Goal: Participate in discussion: Engage in conversation with other users on a specific topic

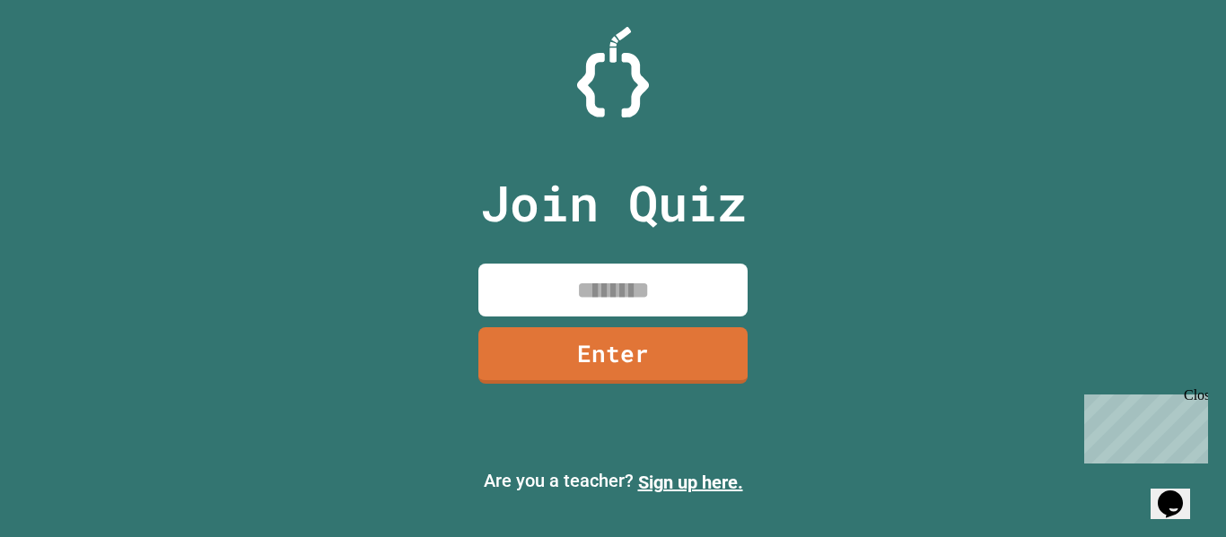
click at [641, 304] on input at bounding box center [612, 290] width 269 height 53
type input "********"
click at [648, 355] on link "Enter" at bounding box center [612, 353] width 267 height 59
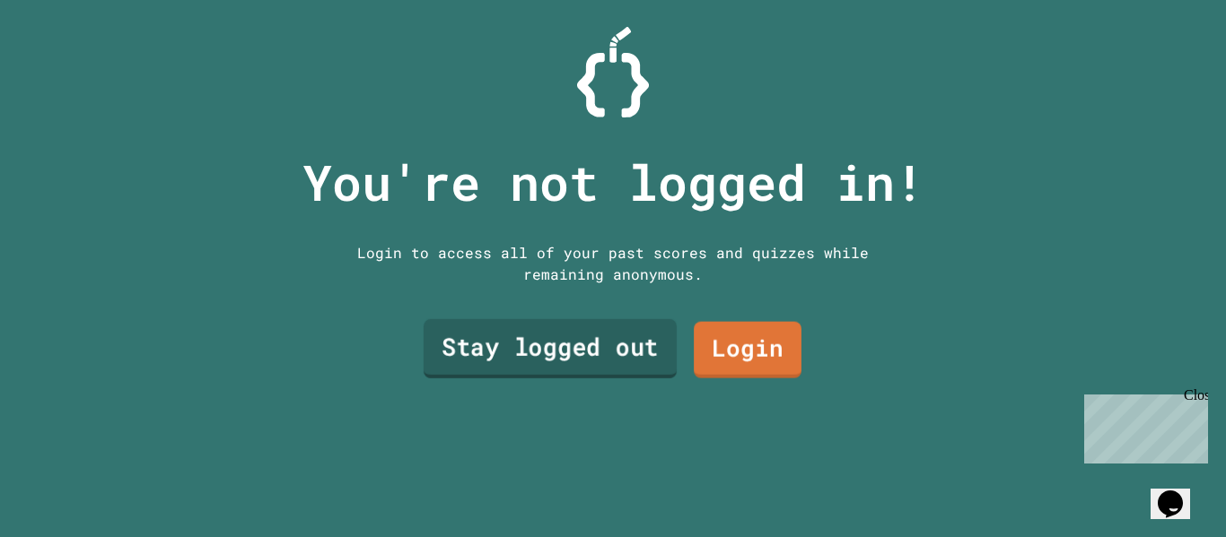
click at [536, 346] on link "Stay logged out" at bounding box center [549, 348] width 253 height 59
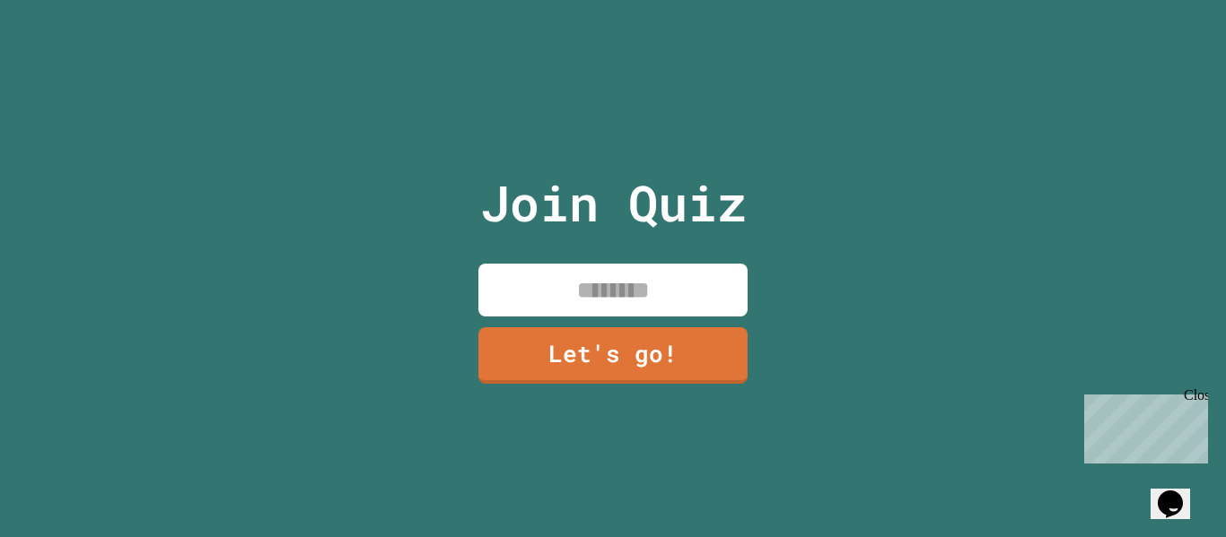
click at [666, 288] on input at bounding box center [612, 290] width 269 height 53
type input "*"
type input "*********"
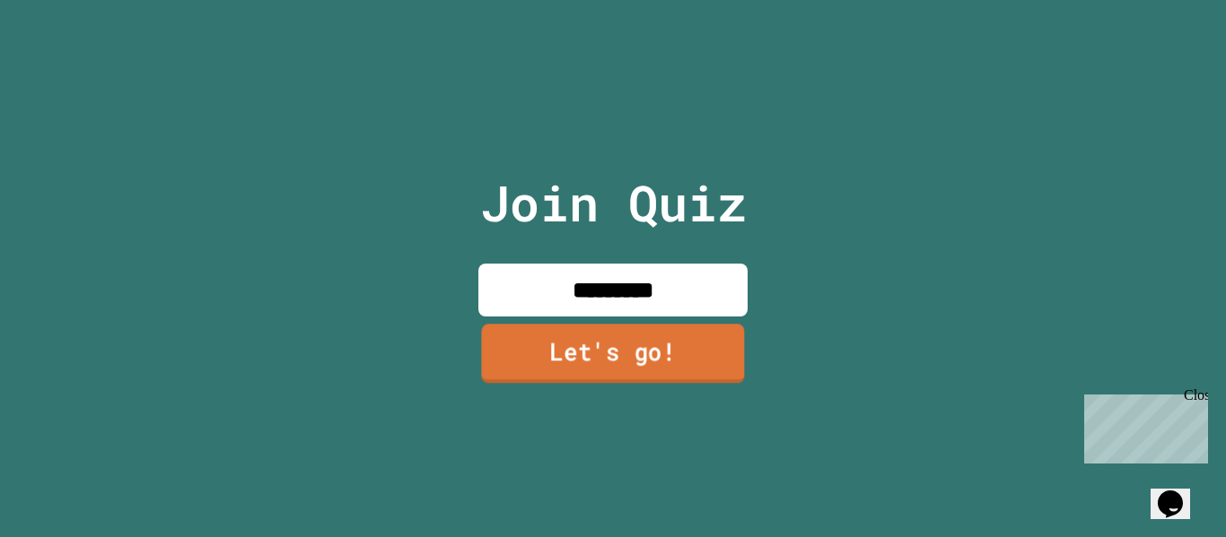
click at [615, 338] on link "Let's go!" at bounding box center [612, 353] width 263 height 59
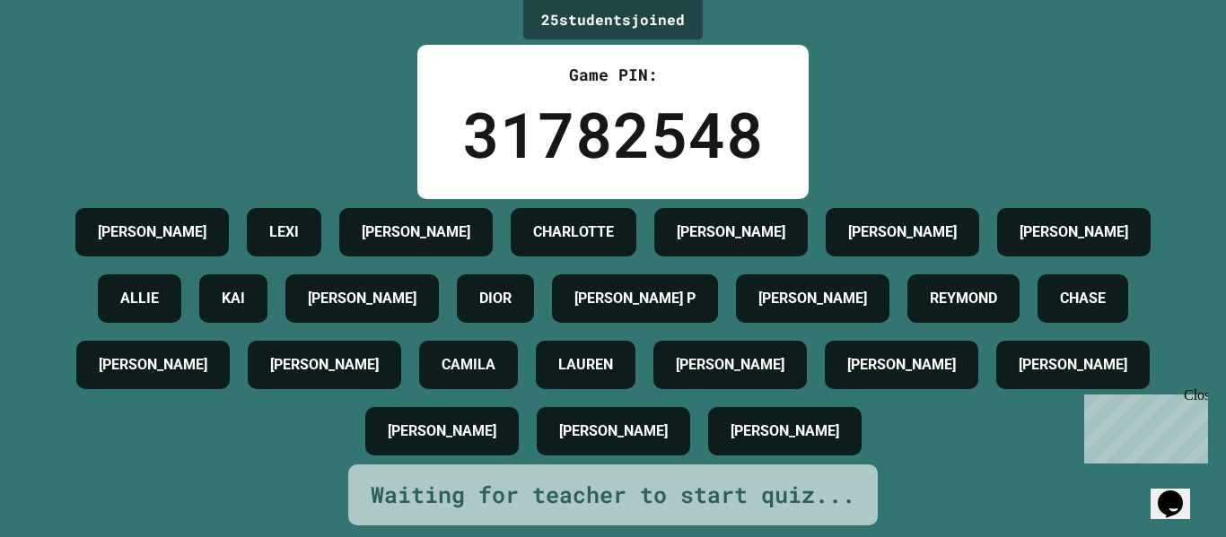
click at [1199, 391] on div "Close" at bounding box center [1194, 399] width 22 height 22
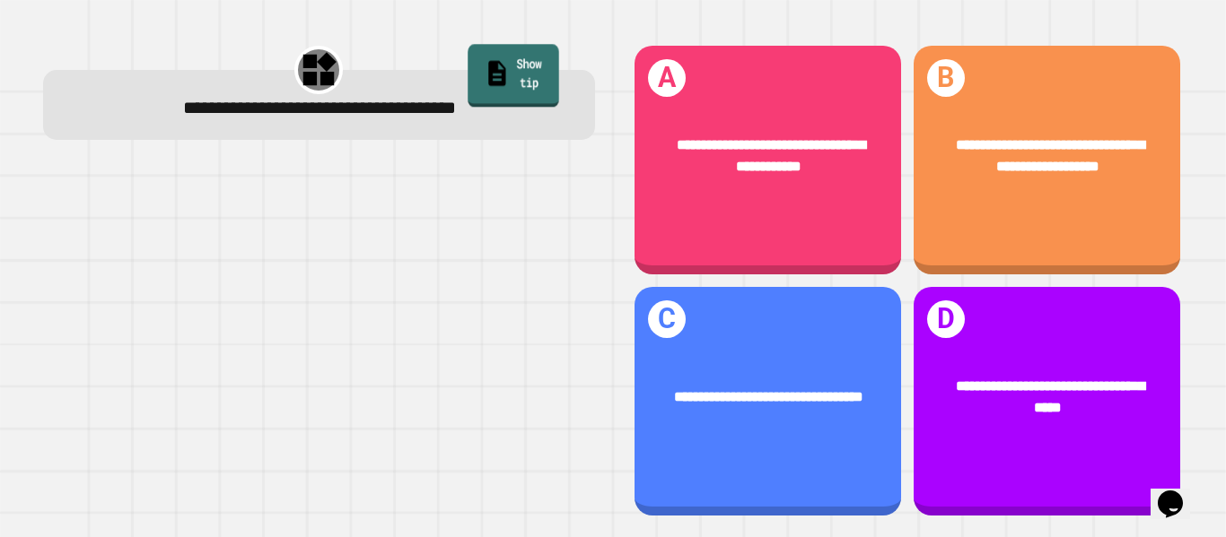
click at [467, 69] on link "Show tip" at bounding box center [512, 75] width 91 height 63
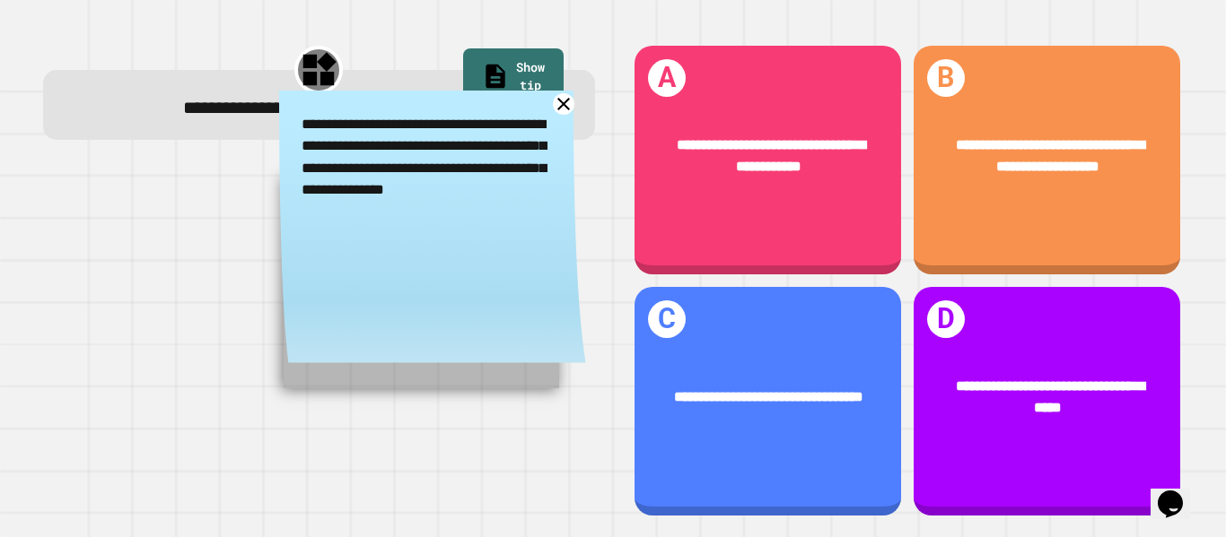
click at [564, 107] on icon at bounding box center [563, 104] width 13 height 13
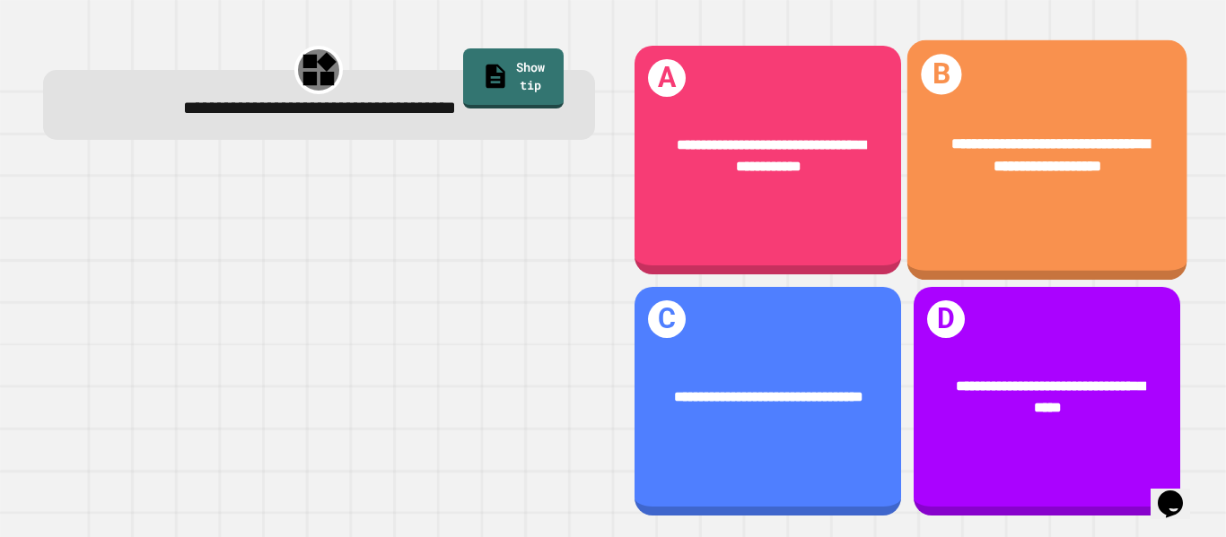
click at [1037, 149] on span "**********" at bounding box center [1050, 154] width 198 height 37
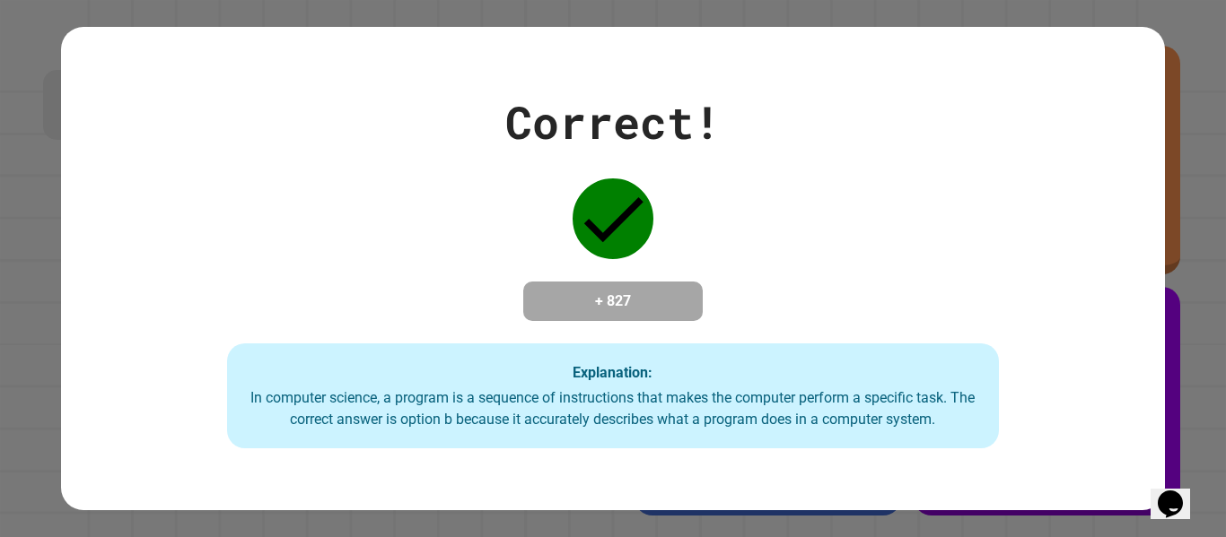
click at [850, 276] on div "Correct! + 827 Explanation: In computer science, a program is a sequence of ins…" at bounding box center [612, 269] width 1103 height 361
click at [573, 391] on div "Explanation: In computer science, a program is a sequence of instructions that …" at bounding box center [613, 397] width 773 height 106
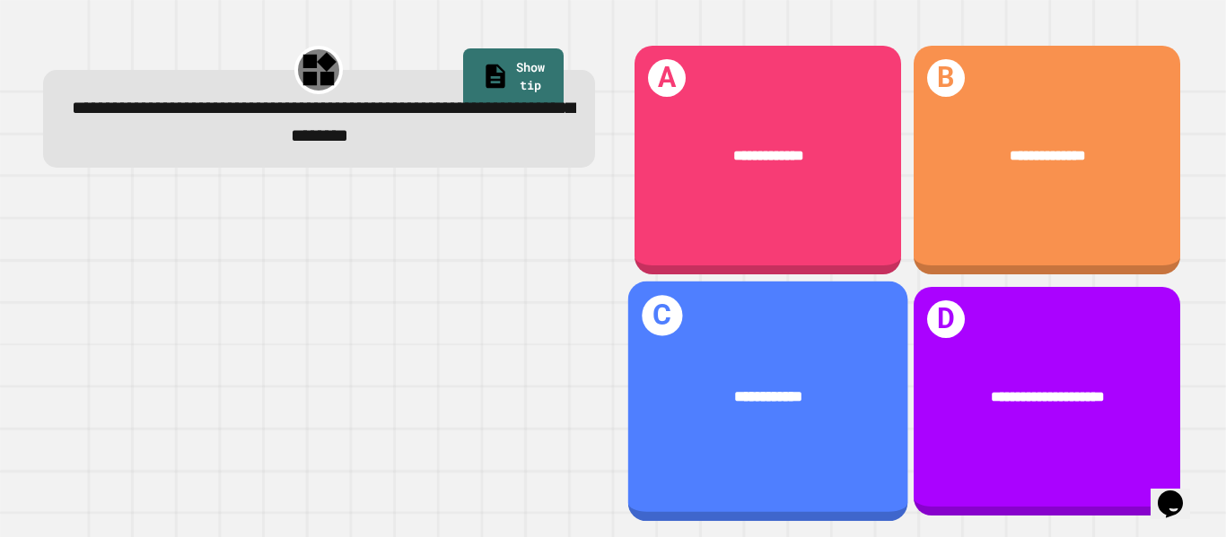
click at [742, 410] on div "**********" at bounding box center [767, 396] width 280 height 83
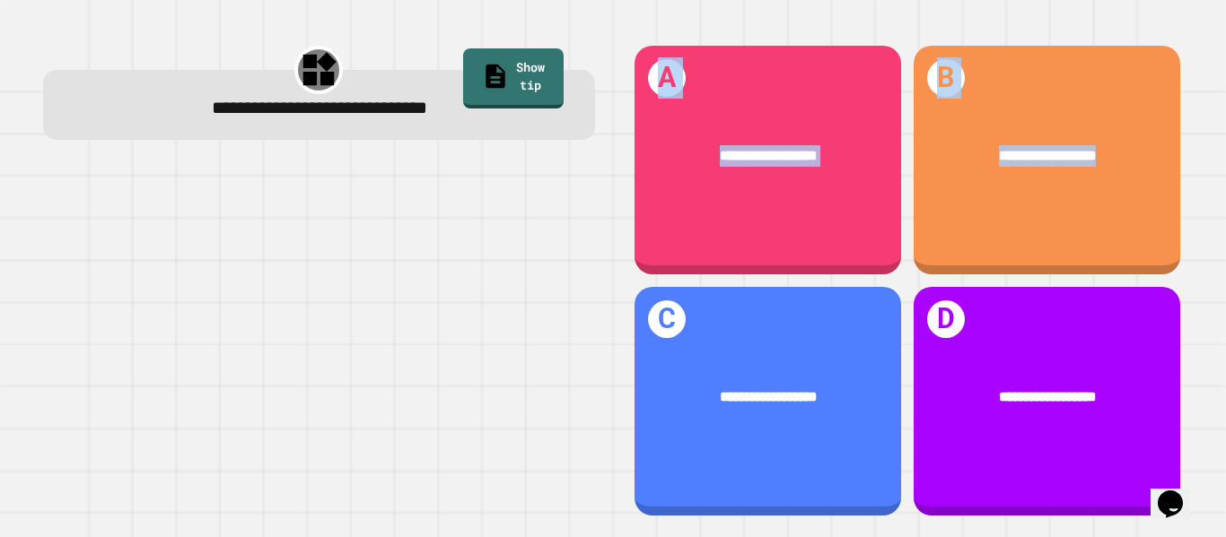
drag, startPoint x: 1108, startPoint y: 164, endPoint x: 336, endPoint y: 451, distance: 823.3
click at [336, 451] on div "**********" at bounding box center [612, 280] width 1176 height 513
click at [339, 450] on div at bounding box center [319, 341] width 552 height 354
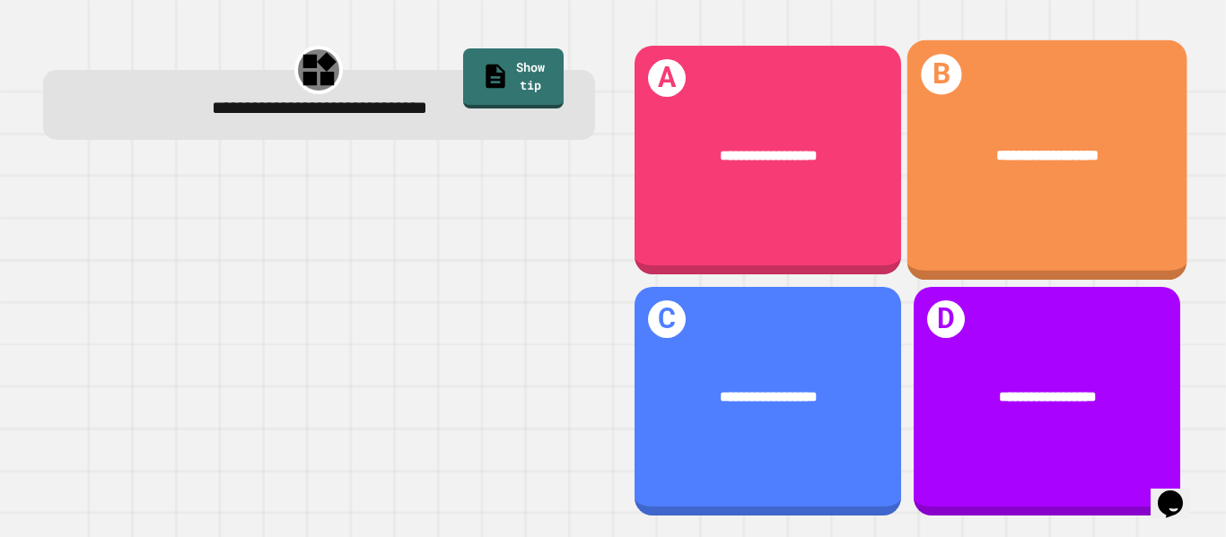
click at [994, 214] on div "**********" at bounding box center [1046, 160] width 280 height 240
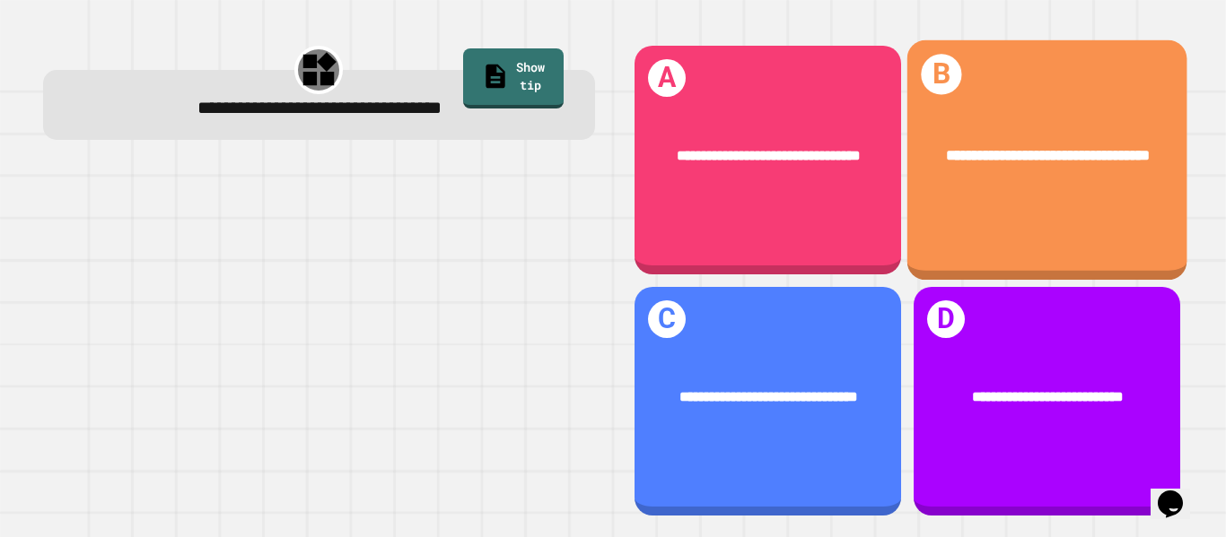
click at [1087, 118] on div "**********" at bounding box center [1046, 155] width 280 height 83
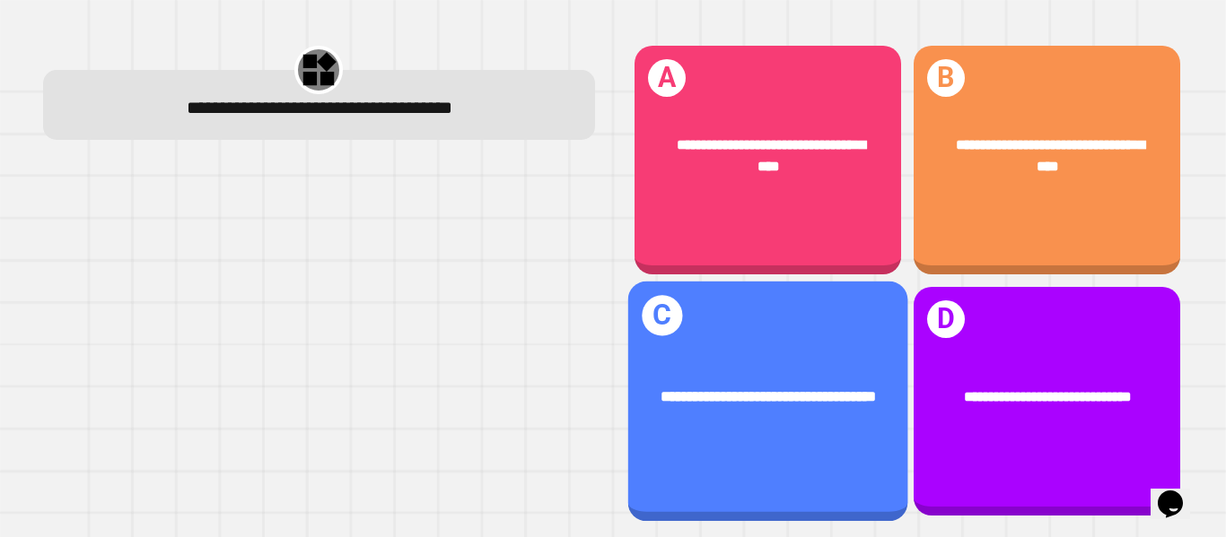
click at [693, 390] on span "**********" at bounding box center [767, 396] width 214 height 14
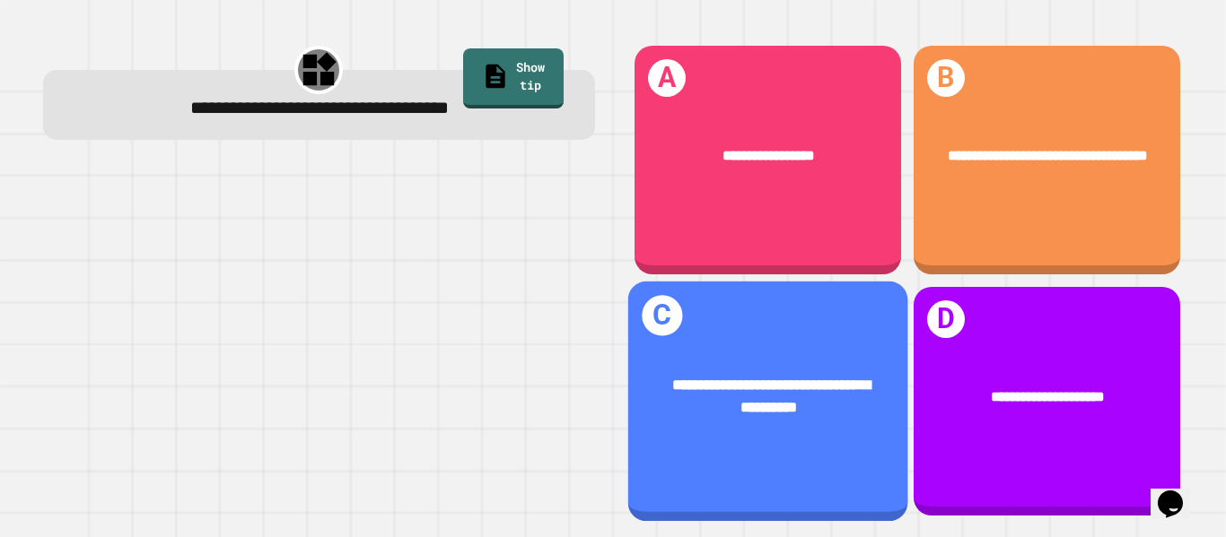
click at [757, 419] on div "**********" at bounding box center [768, 397] width 219 height 46
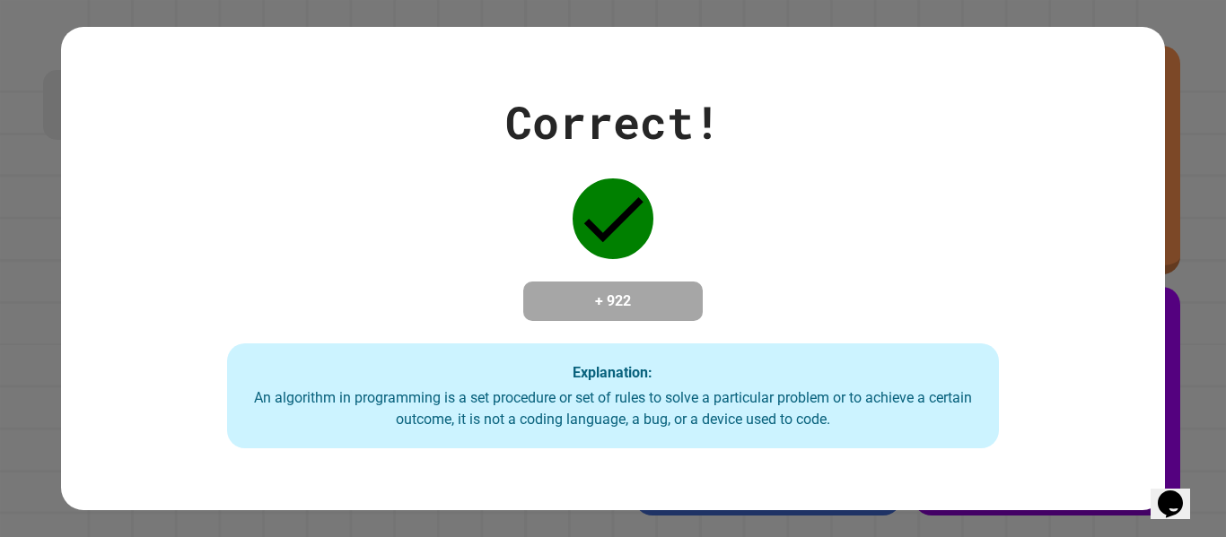
click at [1005, 301] on div "Correct! + 922 Explanation: An algorithm in programming is a set procedure or s…" at bounding box center [612, 269] width 1103 height 361
drag, startPoint x: 931, startPoint y: 415, endPoint x: 632, endPoint y: 394, distance: 300.5
click at [632, 394] on div "Explanation: An algorithm in programming is a set procedure or set of rules to …" at bounding box center [613, 397] width 773 height 106
click at [718, 396] on div "An algorithm in programming is a set procedure or set of rules to solve a parti…" at bounding box center [613, 409] width 737 height 43
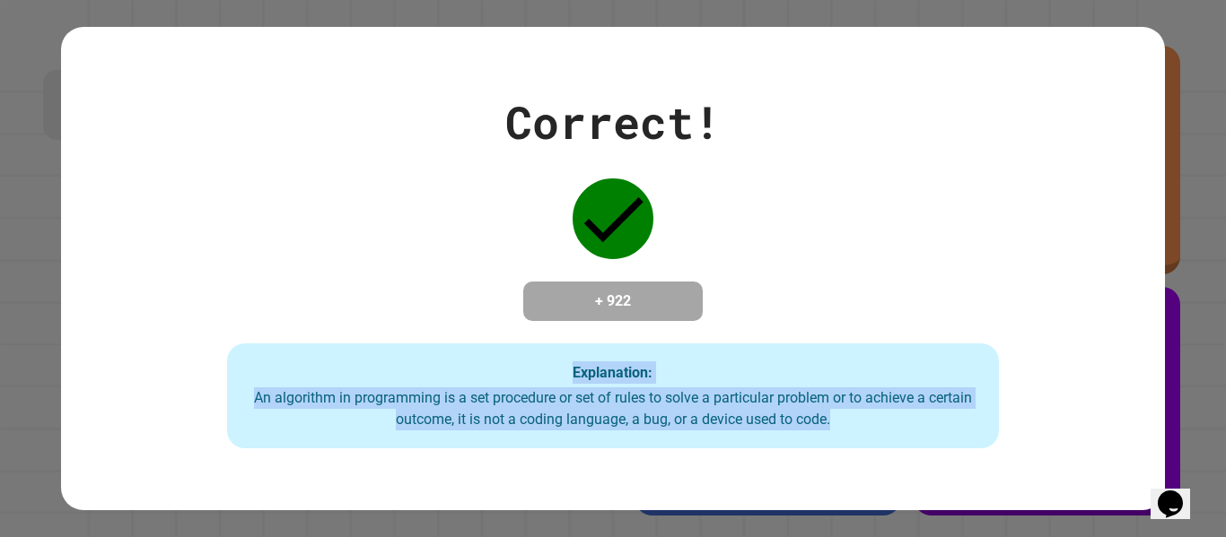
drag, startPoint x: 848, startPoint y: 423, endPoint x: 301, endPoint y: 389, distance: 548.4
click at [301, 389] on div "Explanation: An algorithm in programming is a set procedure or set of rules to …" at bounding box center [613, 397] width 773 height 106
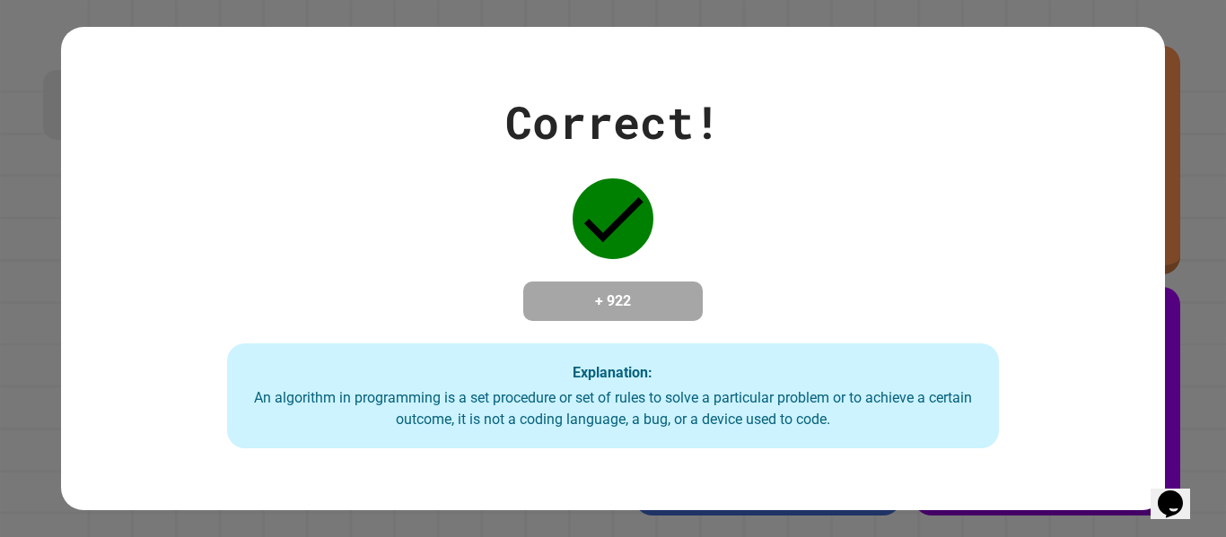
click at [428, 418] on div "An algorithm in programming is a set procedure or set of rules to solve a parti…" at bounding box center [613, 409] width 737 height 43
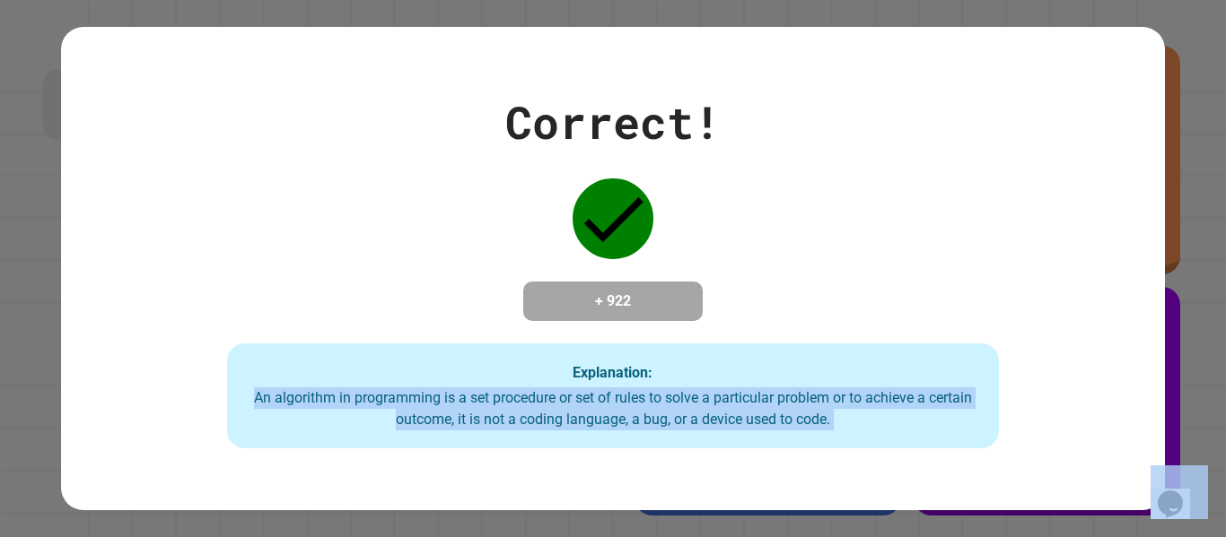
click at [428, 418] on div "An algorithm in programming is a set procedure or set of rules to solve a parti…" at bounding box center [613, 409] width 737 height 43
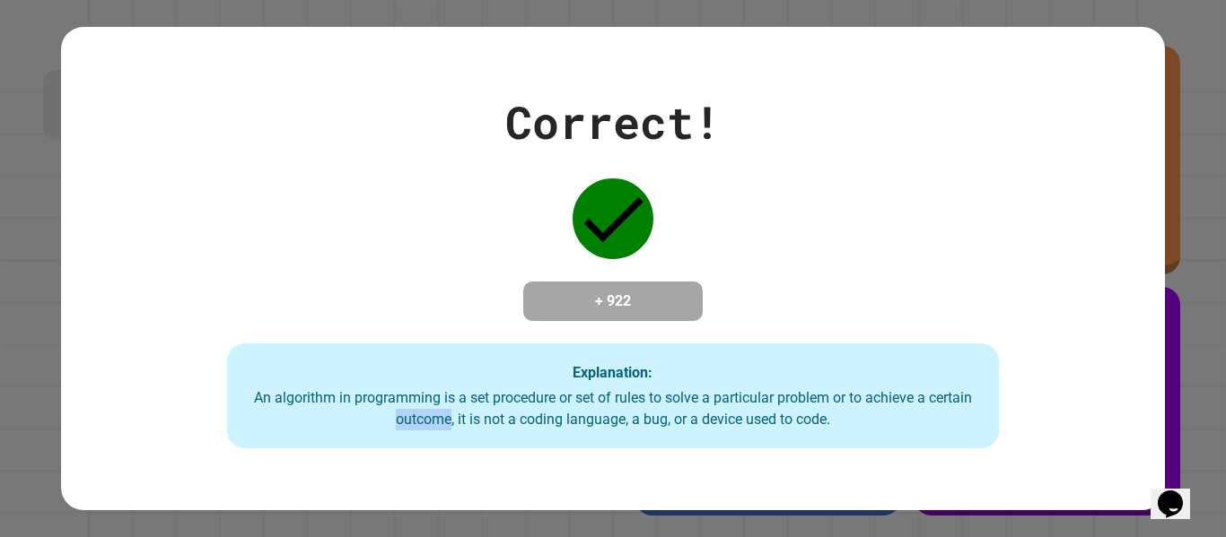
click at [428, 418] on div "An algorithm in programming is a set procedure or set of rules to solve a parti…" at bounding box center [613, 409] width 737 height 43
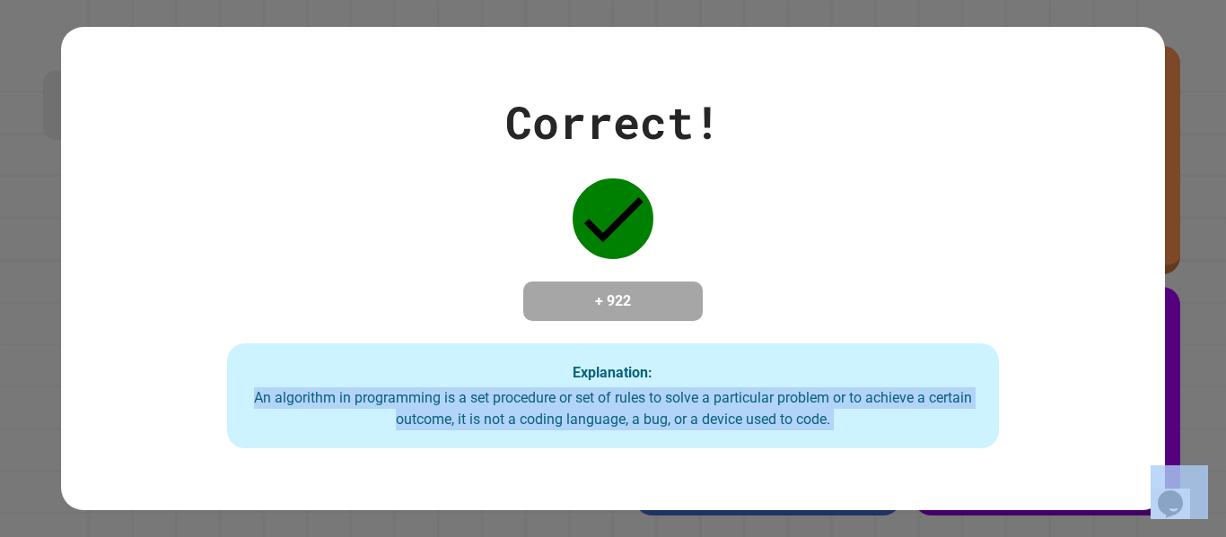
click at [428, 418] on div "An algorithm in programming is a set procedure or set of rules to solve a parti…" at bounding box center [613, 409] width 737 height 43
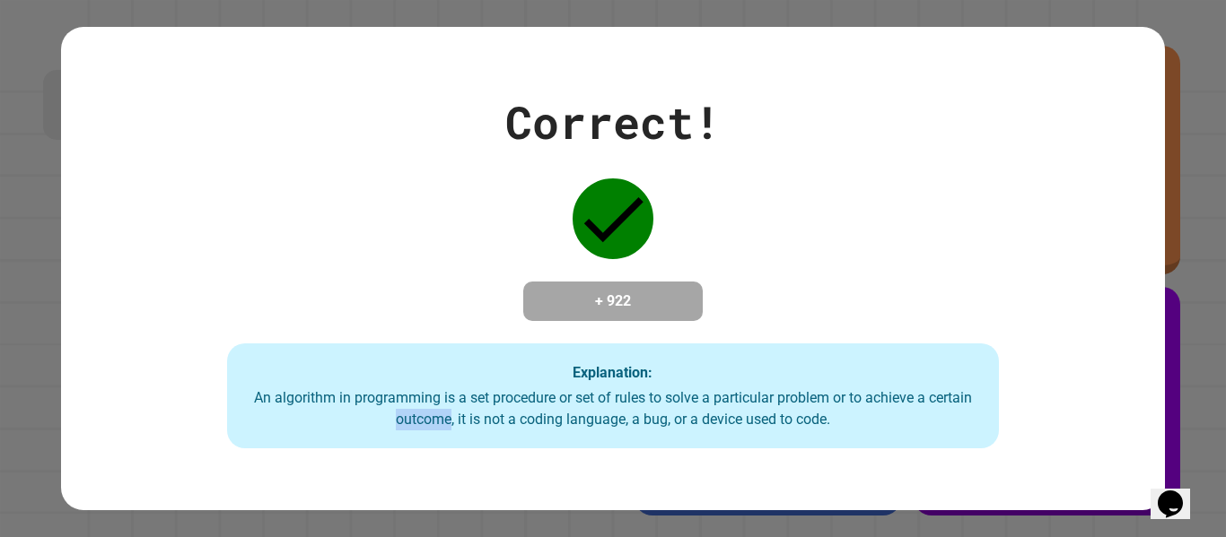
click at [428, 418] on div "An algorithm in programming is a set procedure or set of rules to solve a parti…" at bounding box center [613, 409] width 737 height 43
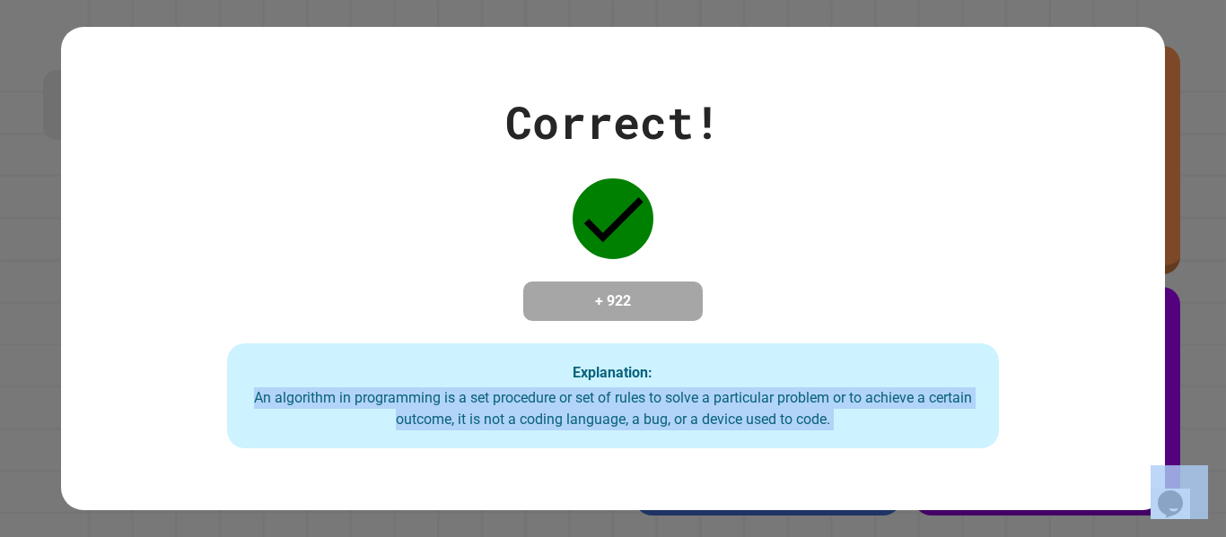
click at [428, 418] on div "An algorithm in programming is a set procedure or set of rules to solve a parti…" at bounding box center [613, 409] width 737 height 43
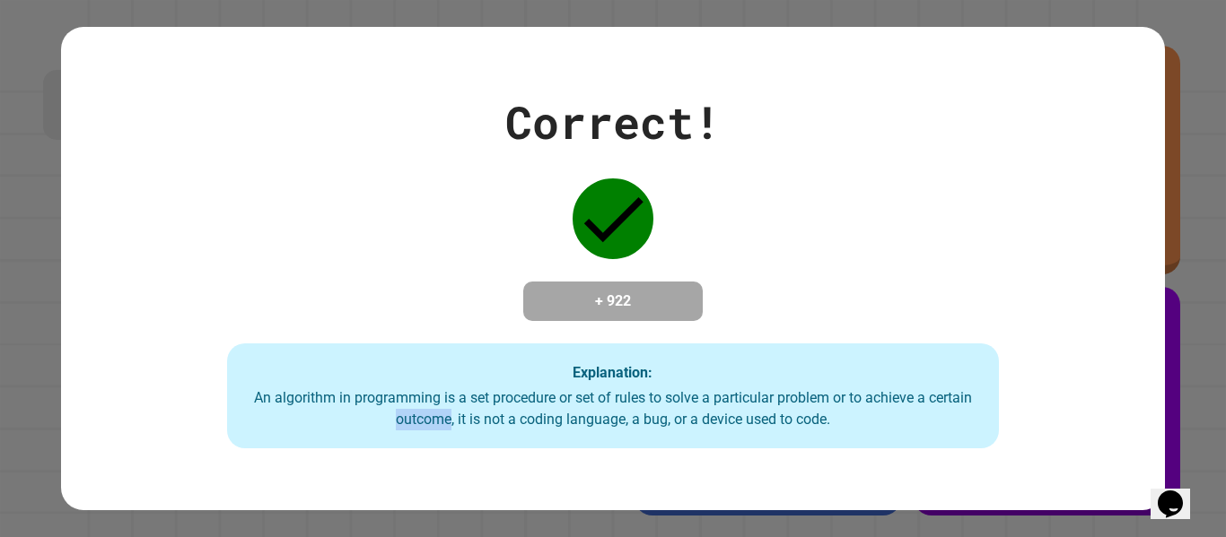
click at [428, 418] on div "An algorithm in programming is a set procedure or set of rules to solve a parti…" at bounding box center [613, 409] width 737 height 43
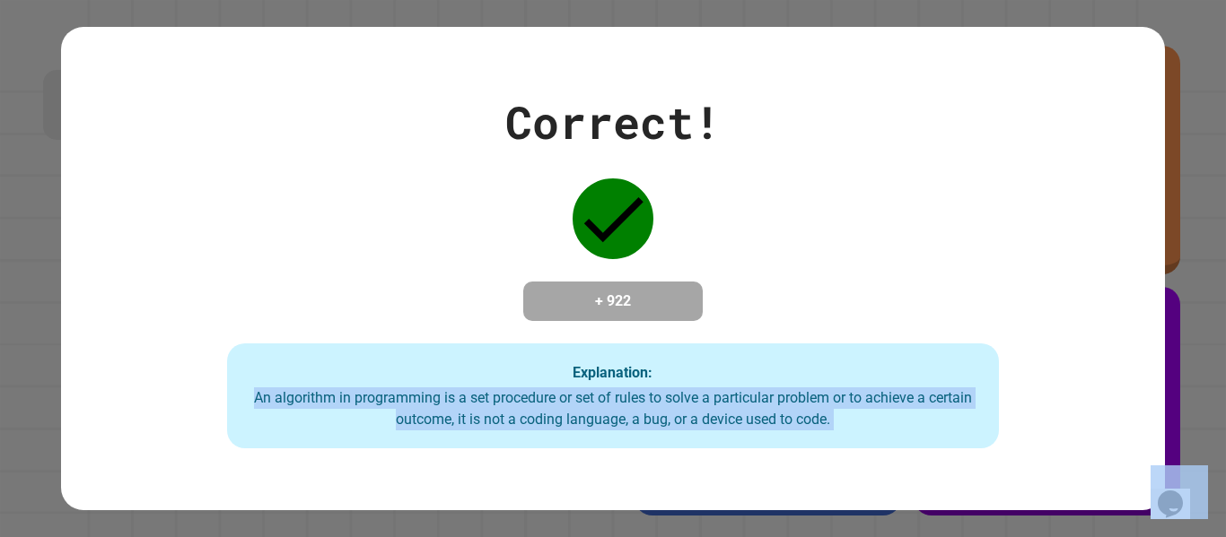
click at [428, 418] on div "An algorithm in programming is a set procedure or set of rules to solve a parti…" at bounding box center [613, 409] width 737 height 43
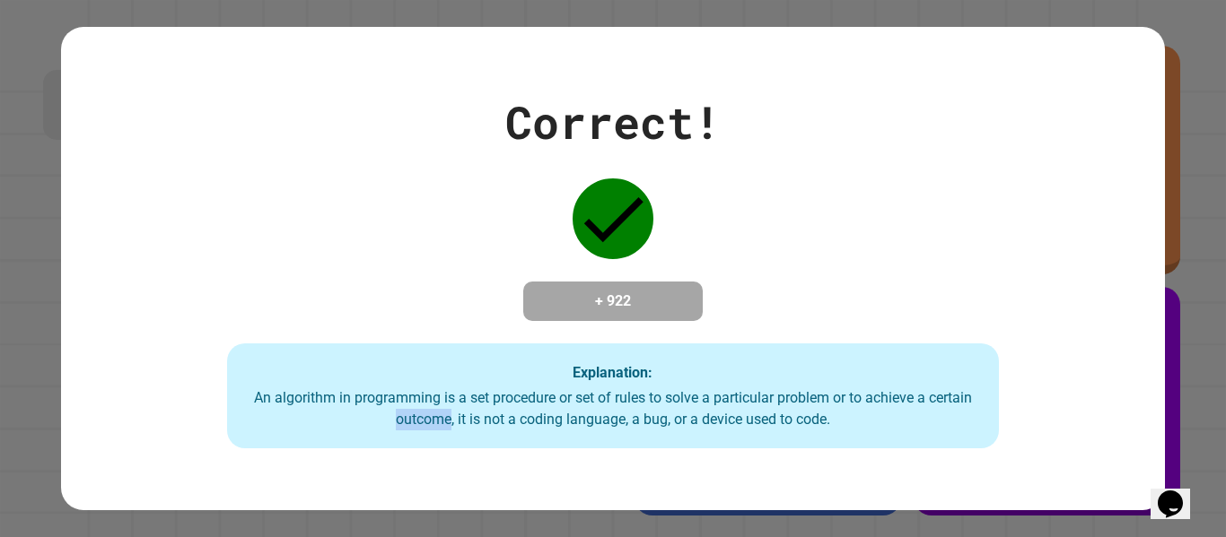
click at [428, 418] on div "An algorithm in programming is a set procedure or set of rules to solve a parti…" at bounding box center [613, 409] width 737 height 43
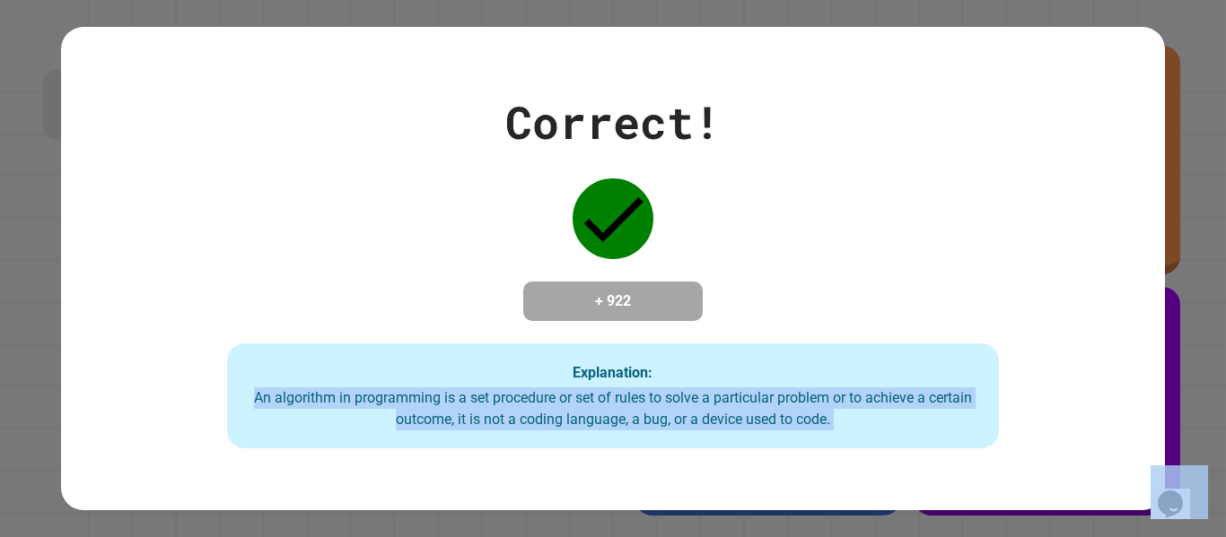
click at [428, 418] on div "An algorithm in programming is a set procedure or set of rules to solve a parti…" at bounding box center [613, 409] width 737 height 43
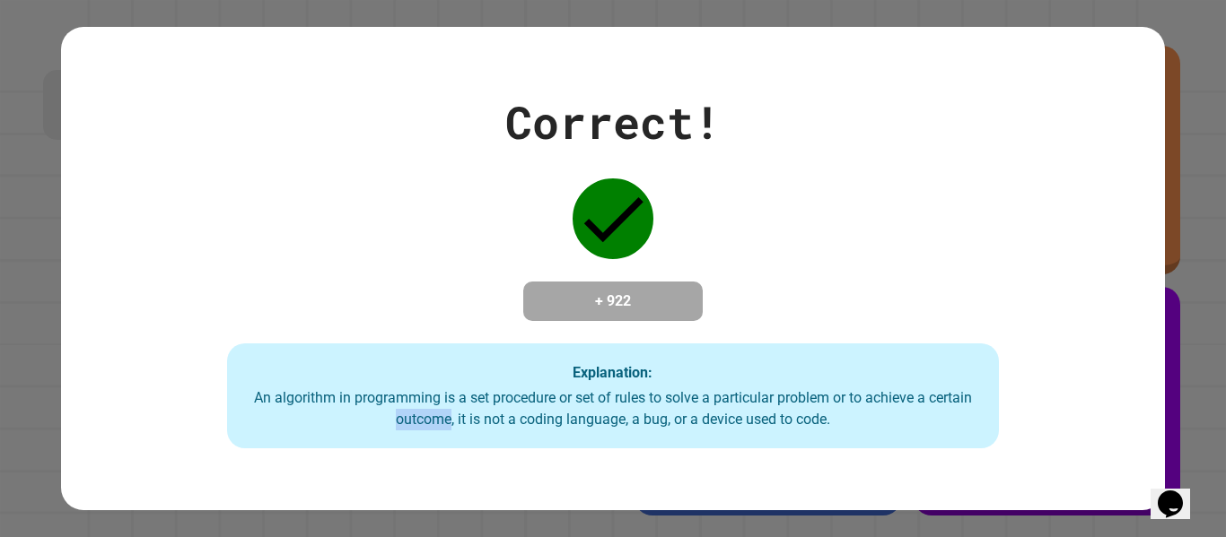
click at [428, 418] on div "An algorithm in programming is a set procedure or set of rules to solve a parti…" at bounding box center [613, 409] width 737 height 43
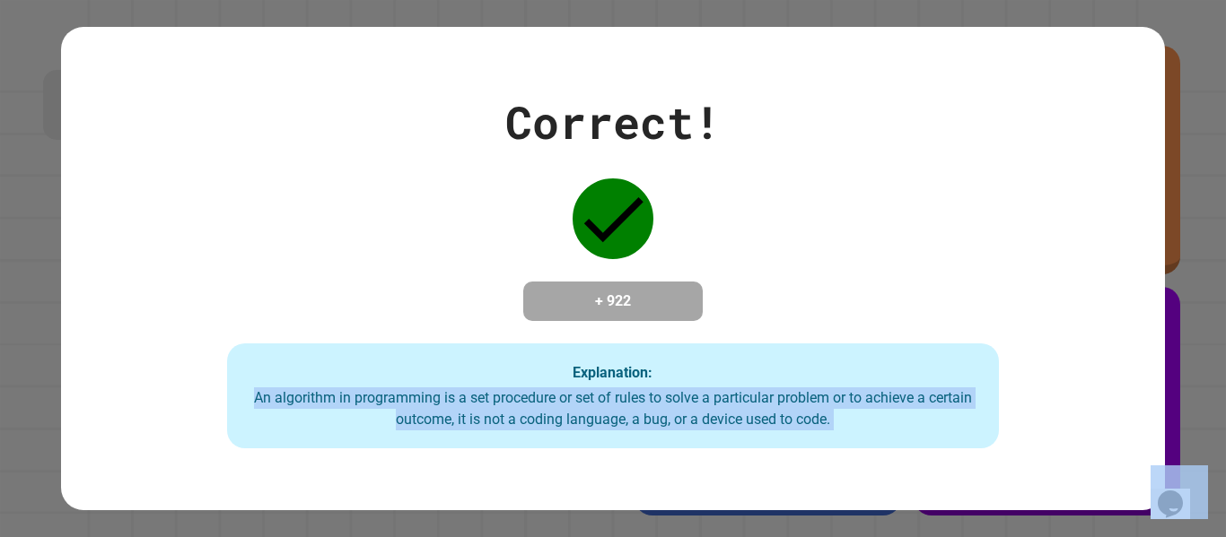
click at [428, 418] on div "An algorithm in programming is a set procedure or set of rules to solve a parti…" at bounding box center [613, 409] width 737 height 43
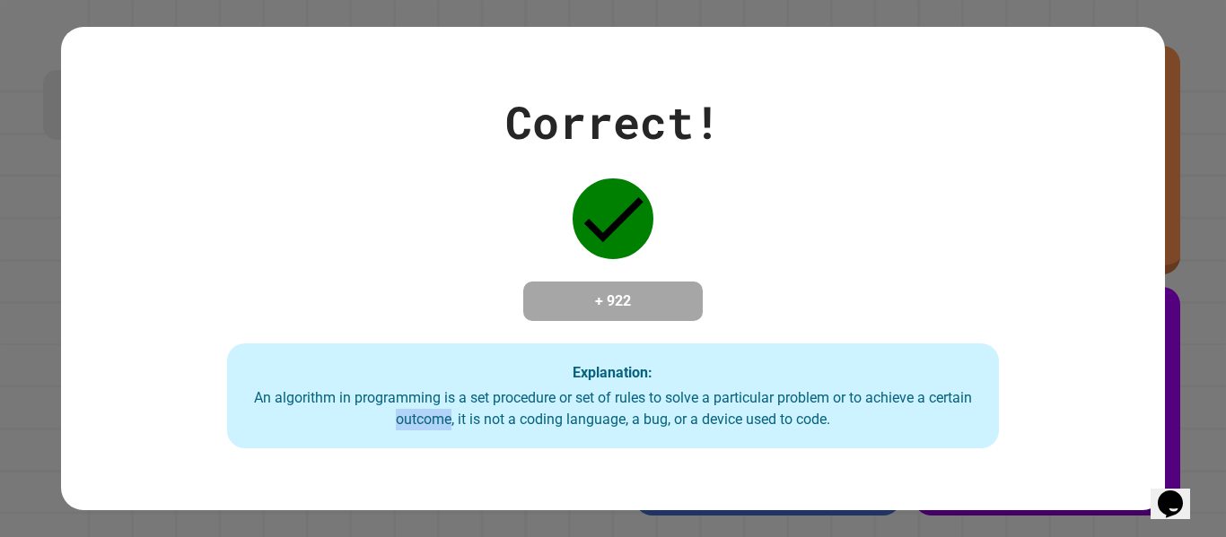
click at [428, 418] on div "An algorithm in programming is a set procedure or set of rules to solve a parti…" at bounding box center [613, 409] width 737 height 43
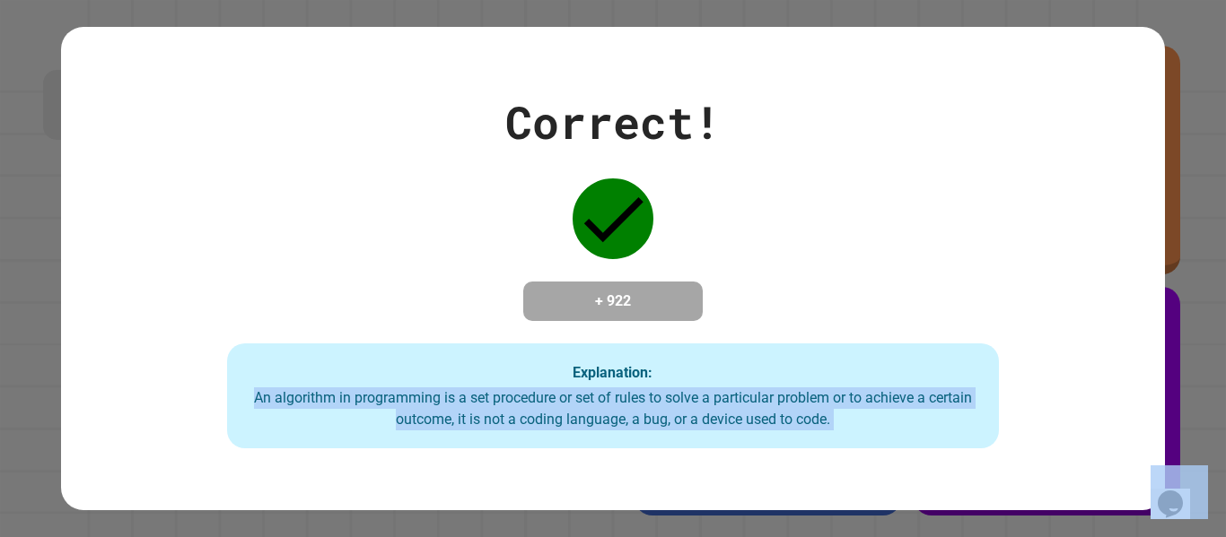
click at [428, 418] on div "An algorithm in programming is a set procedure or set of rules to solve a parti…" at bounding box center [613, 409] width 737 height 43
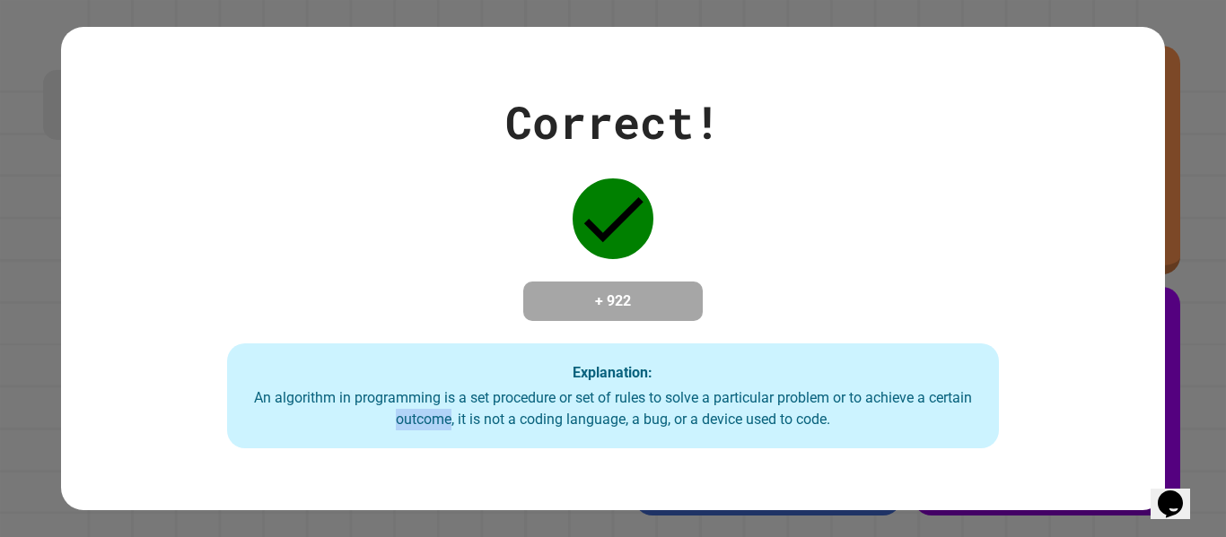
click at [428, 418] on div "An algorithm in programming is a set procedure or set of rules to solve a parti…" at bounding box center [613, 409] width 737 height 43
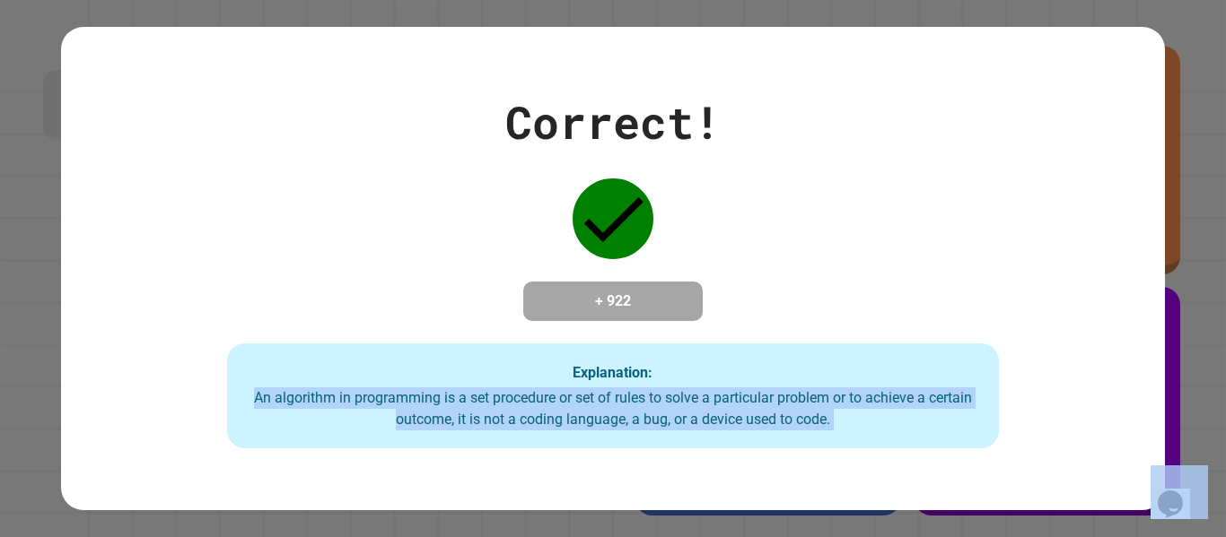
click at [428, 418] on div "An algorithm in programming is a set procedure or set of rules to solve a parti…" at bounding box center [613, 409] width 737 height 43
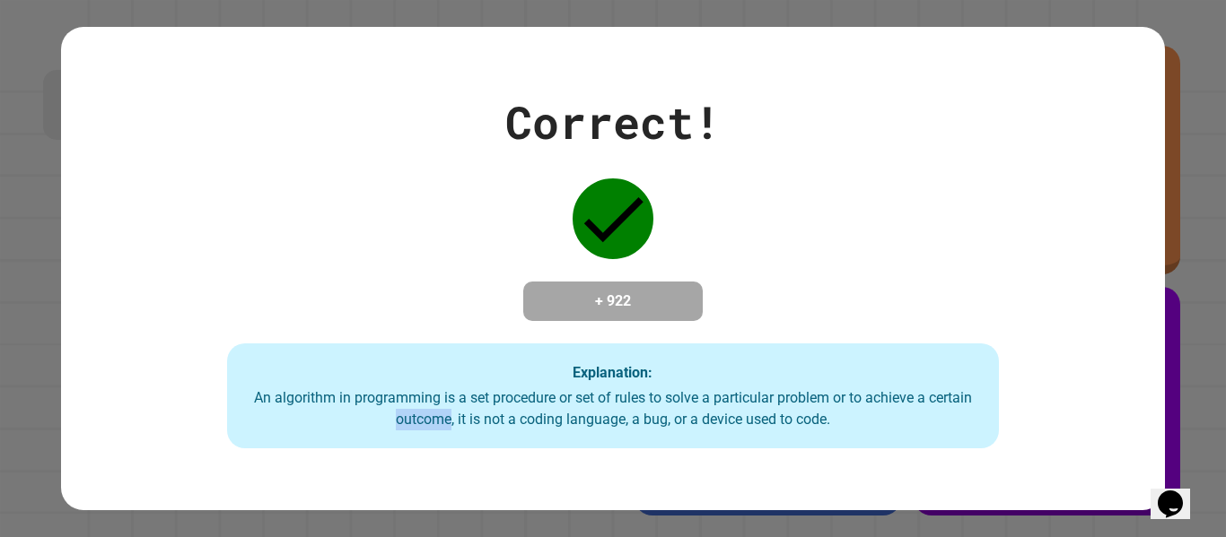
click at [428, 418] on div "An algorithm in programming is a set procedure or set of rules to solve a parti…" at bounding box center [613, 409] width 737 height 43
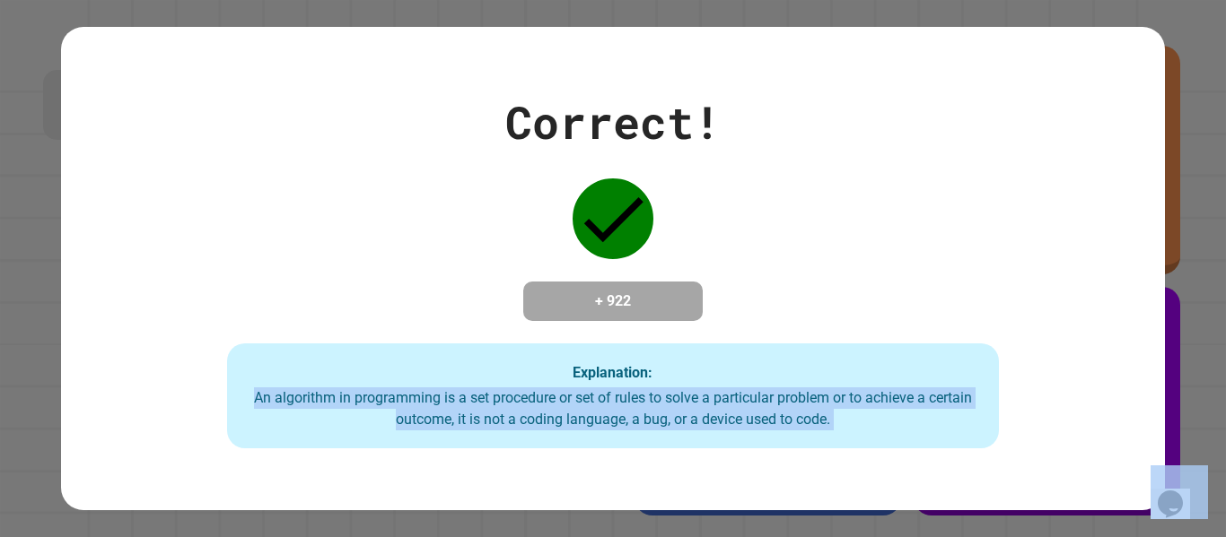
click at [428, 418] on div "An algorithm in programming is a set procedure or set of rules to solve a parti…" at bounding box center [613, 409] width 737 height 43
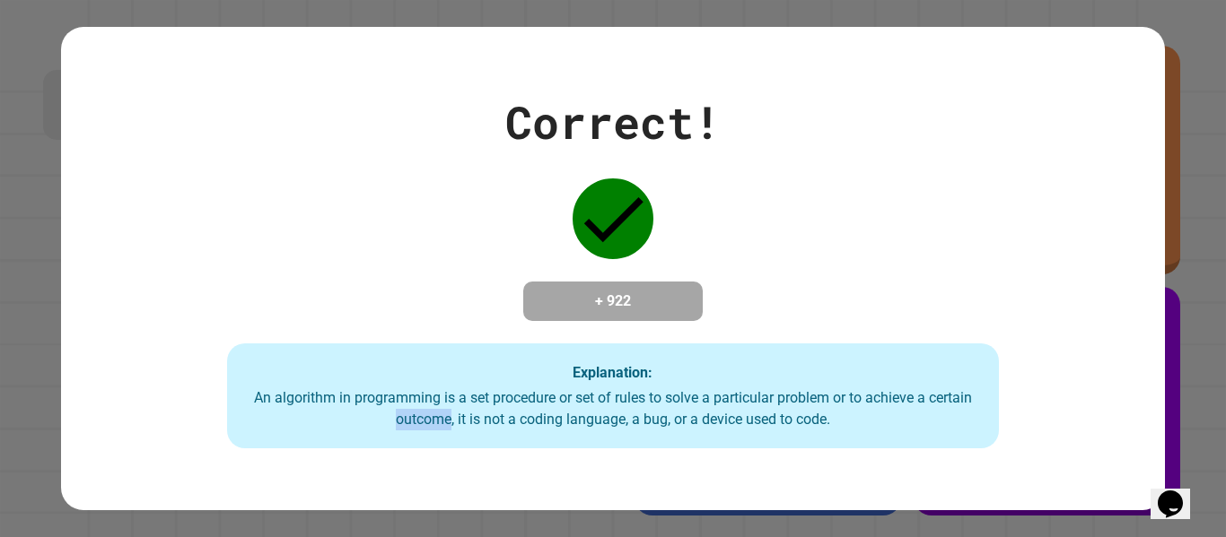
click at [428, 418] on div "An algorithm in programming is a set procedure or set of rules to solve a parti…" at bounding box center [613, 409] width 737 height 43
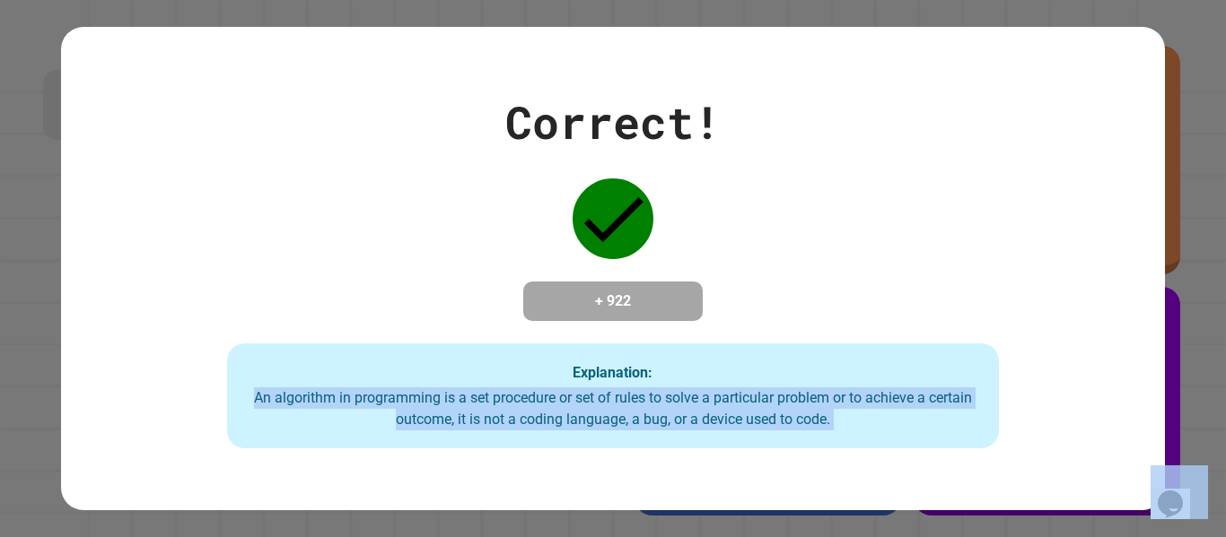
click at [428, 418] on div "An algorithm in programming is a set procedure or set of rules to solve a parti…" at bounding box center [613, 409] width 737 height 43
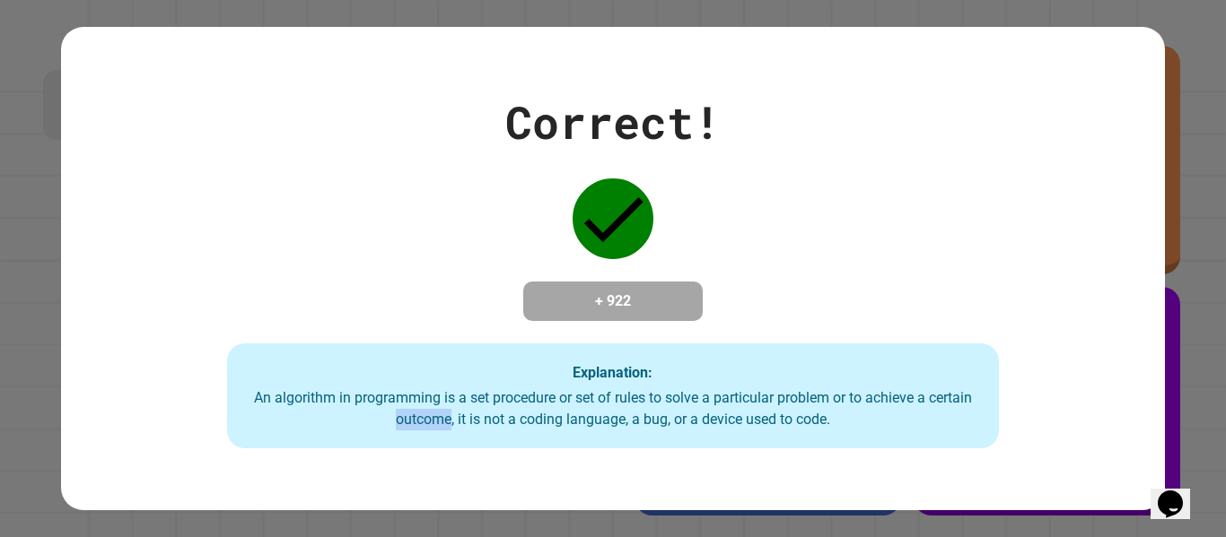
click at [428, 418] on div "An algorithm in programming is a set procedure or set of rules to solve a parti…" at bounding box center [613, 409] width 737 height 43
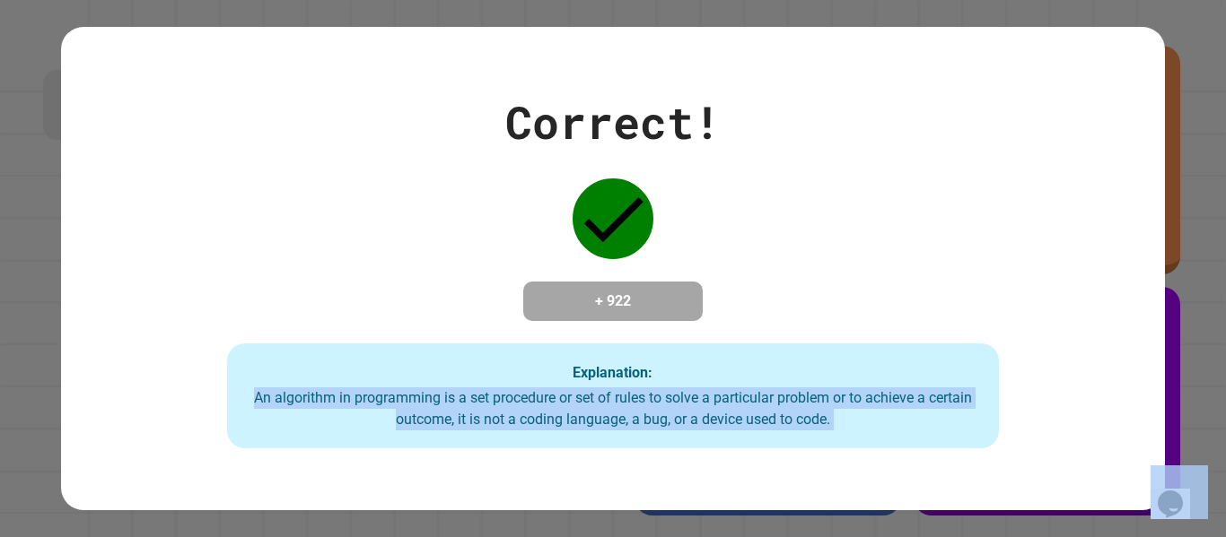
click at [428, 418] on div "An algorithm in programming is a set procedure or set of rules to solve a parti…" at bounding box center [613, 409] width 737 height 43
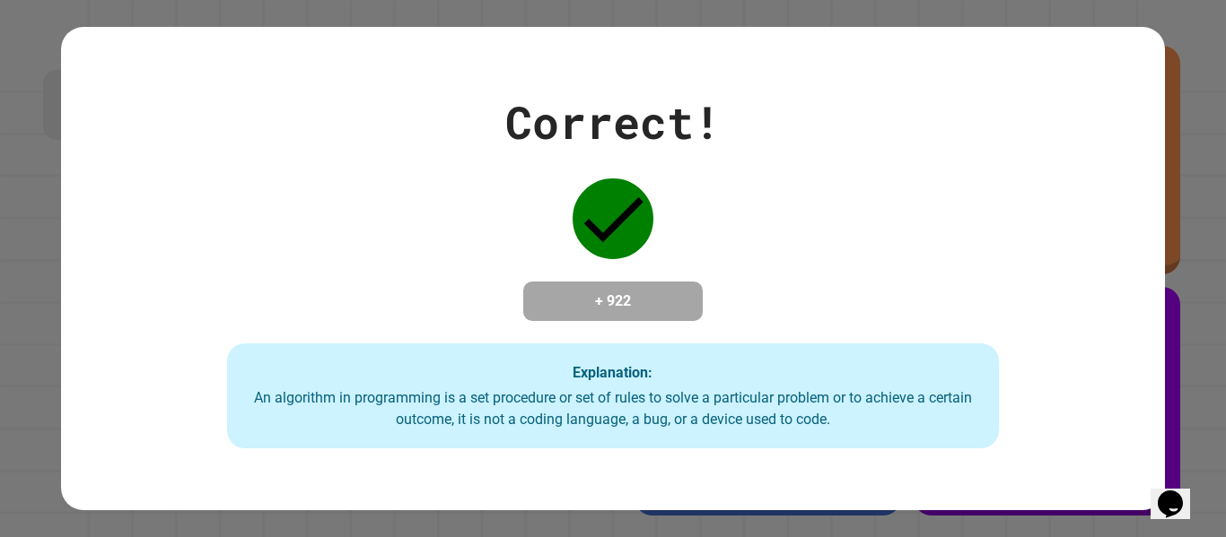
click at [428, 418] on div "An algorithm in programming is a set procedure or set of rules to solve a parti…" at bounding box center [613, 409] width 737 height 43
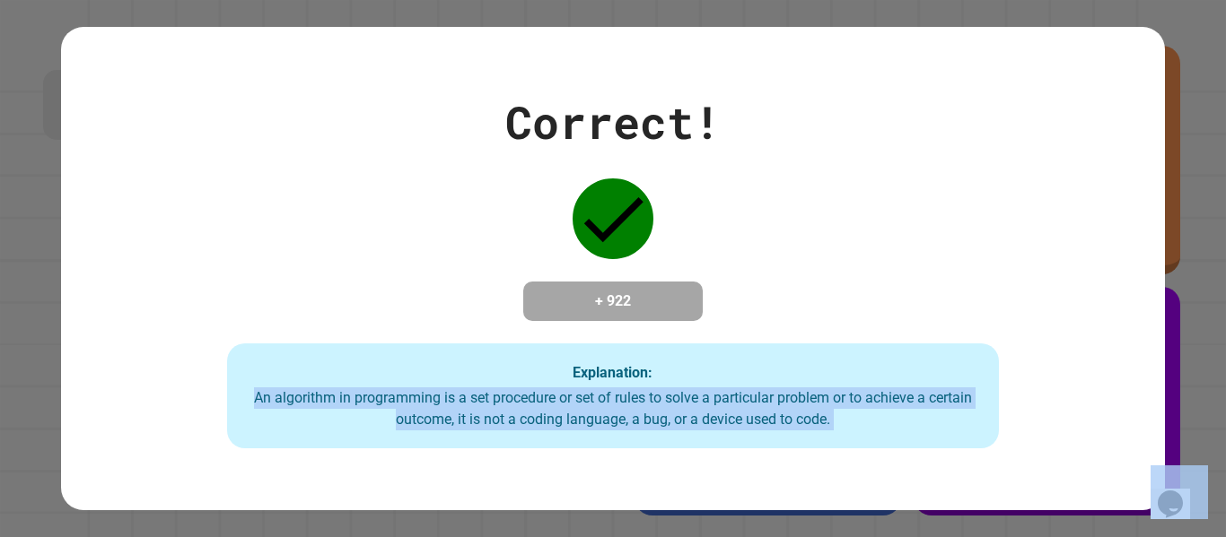
click at [428, 418] on div "An algorithm in programming is a set procedure or set of rules to solve a parti…" at bounding box center [613, 409] width 737 height 43
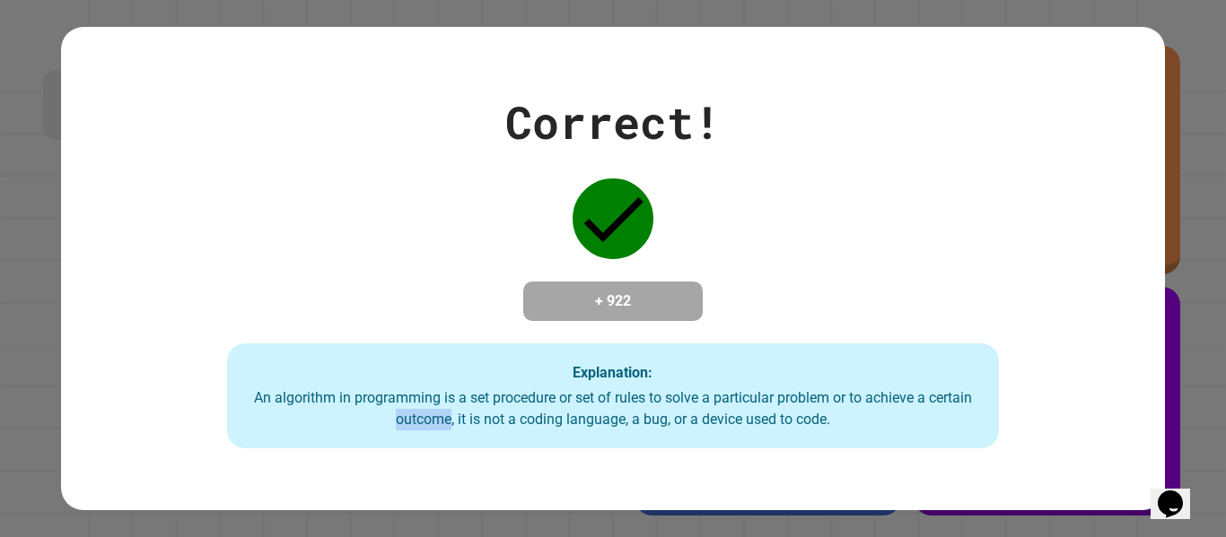
click at [428, 418] on div "An algorithm in programming is a set procedure or set of rules to solve a parti…" at bounding box center [613, 409] width 737 height 43
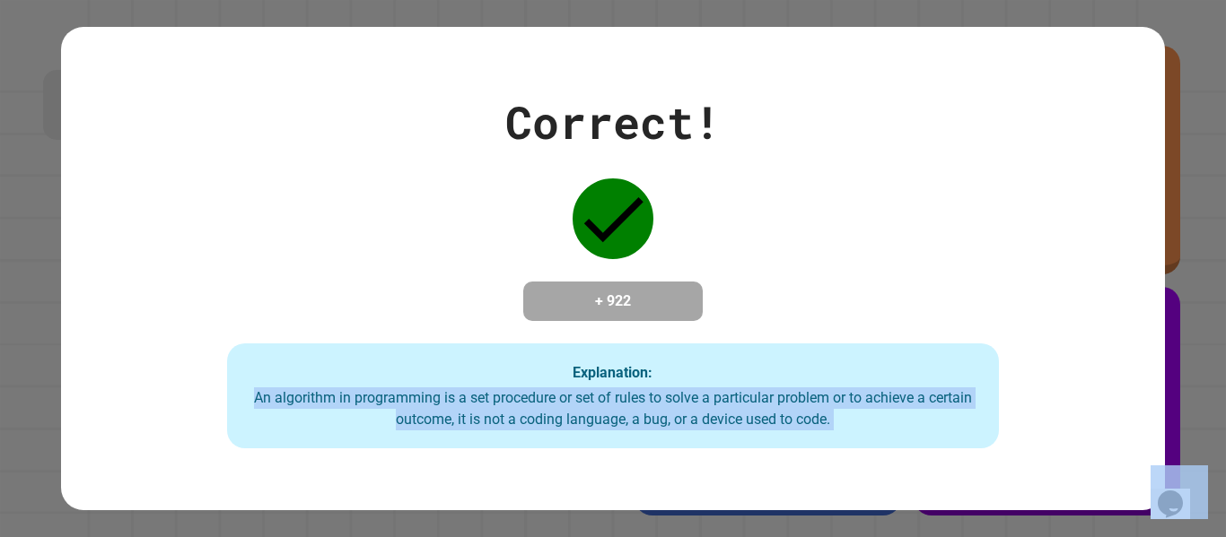
click at [428, 418] on div "An algorithm in programming is a set procedure or set of rules to solve a parti…" at bounding box center [613, 409] width 737 height 43
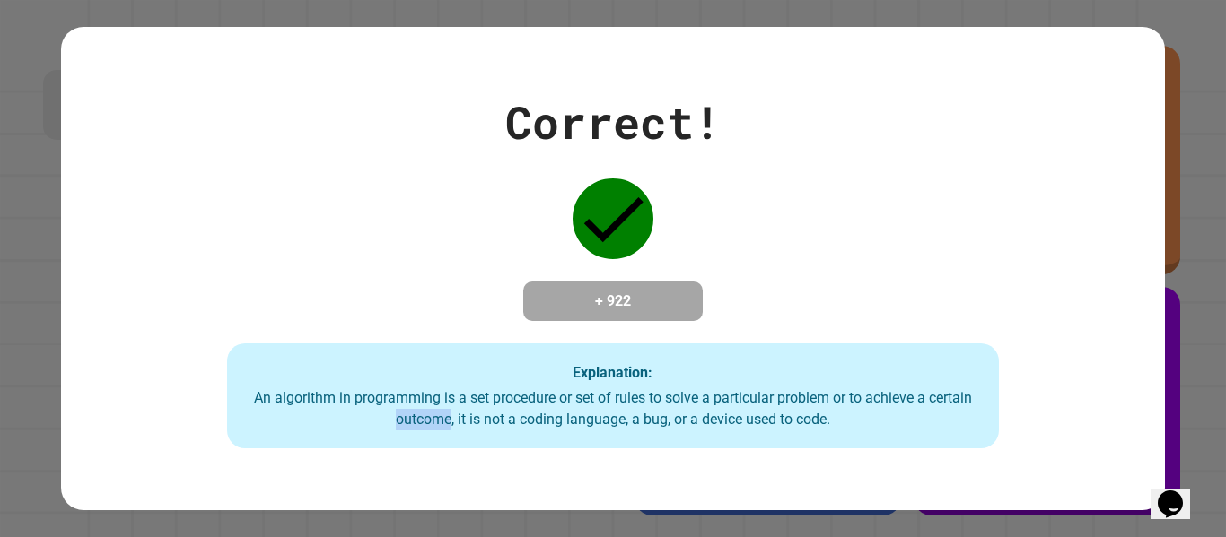
click at [428, 418] on div "An algorithm in programming is a set procedure or set of rules to solve a parti…" at bounding box center [613, 409] width 737 height 43
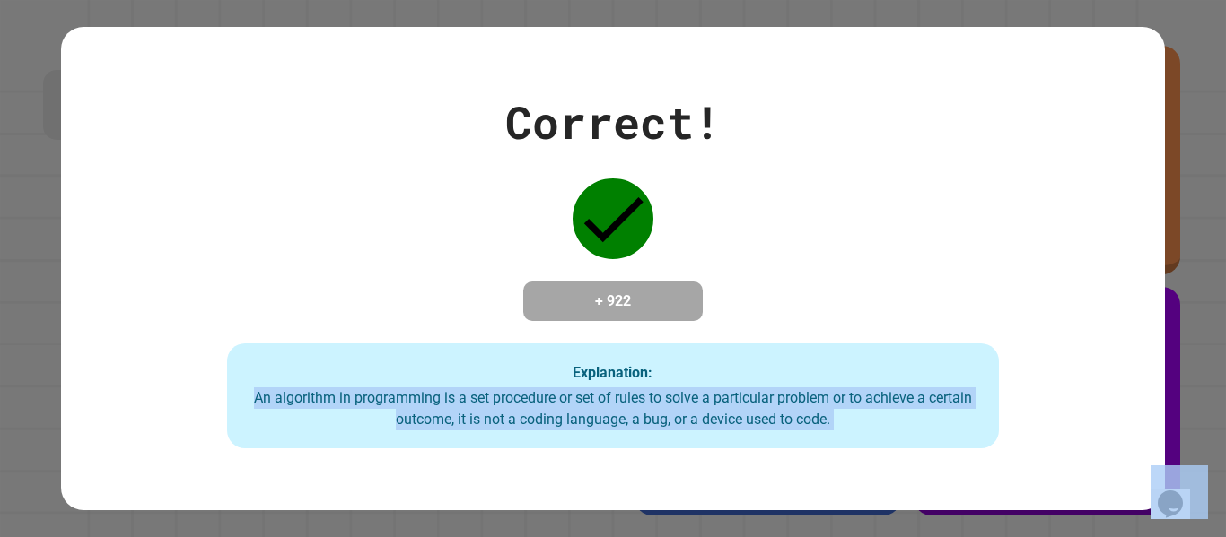
click at [428, 418] on div "An algorithm in programming is a set procedure or set of rules to solve a parti…" at bounding box center [613, 409] width 737 height 43
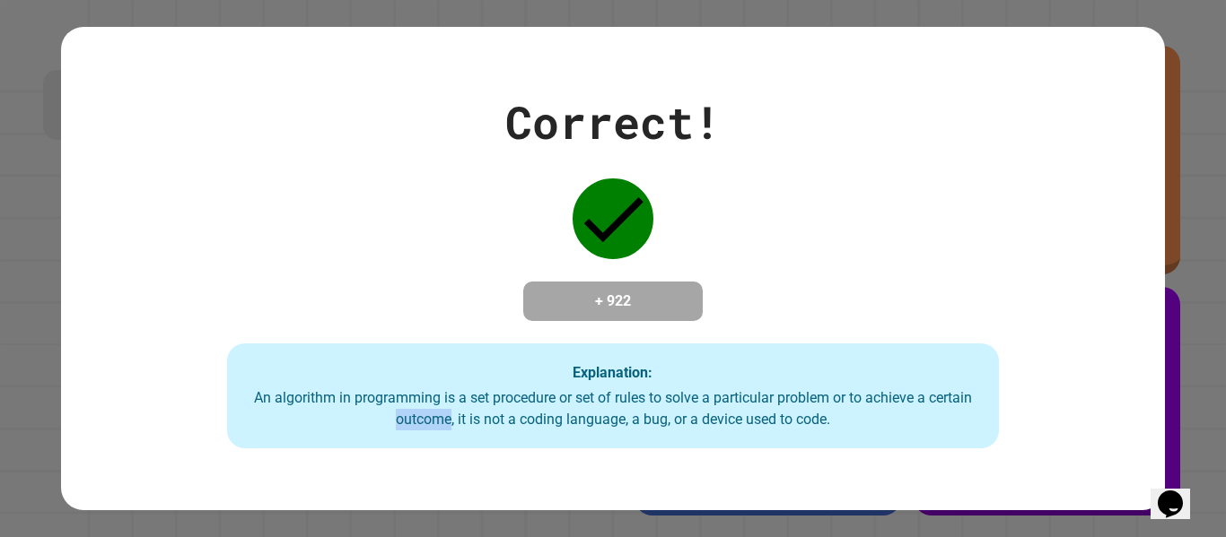
click at [428, 418] on div "An algorithm in programming is a set procedure or set of rules to solve a parti…" at bounding box center [613, 409] width 737 height 43
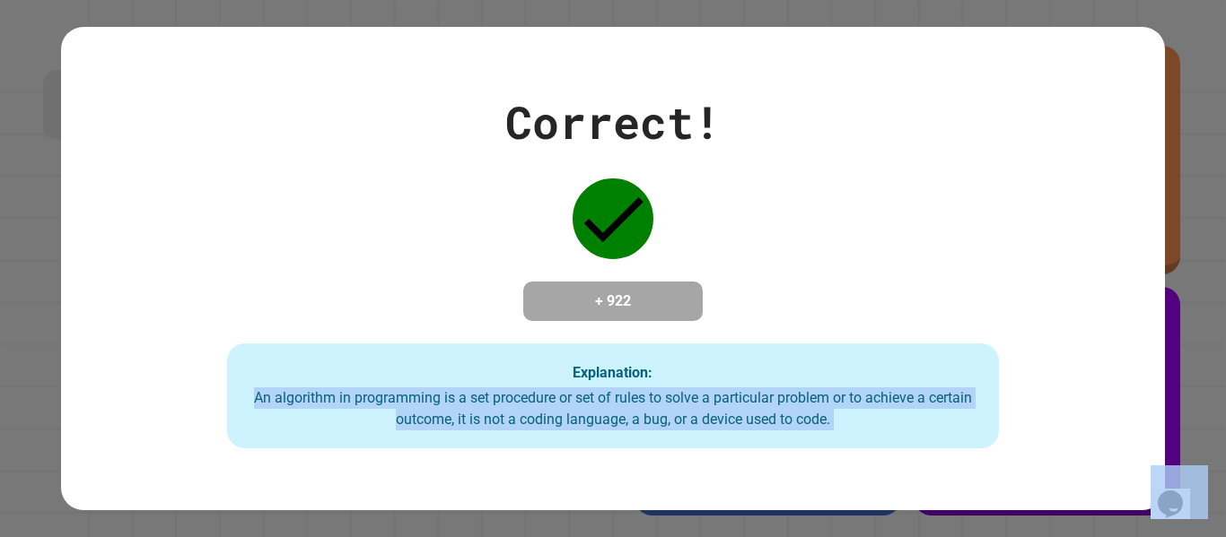
click at [428, 418] on div "An algorithm in programming is a set procedure or set of rules to solve a parti…" at bounding box center [613, 409] width 737 height 43
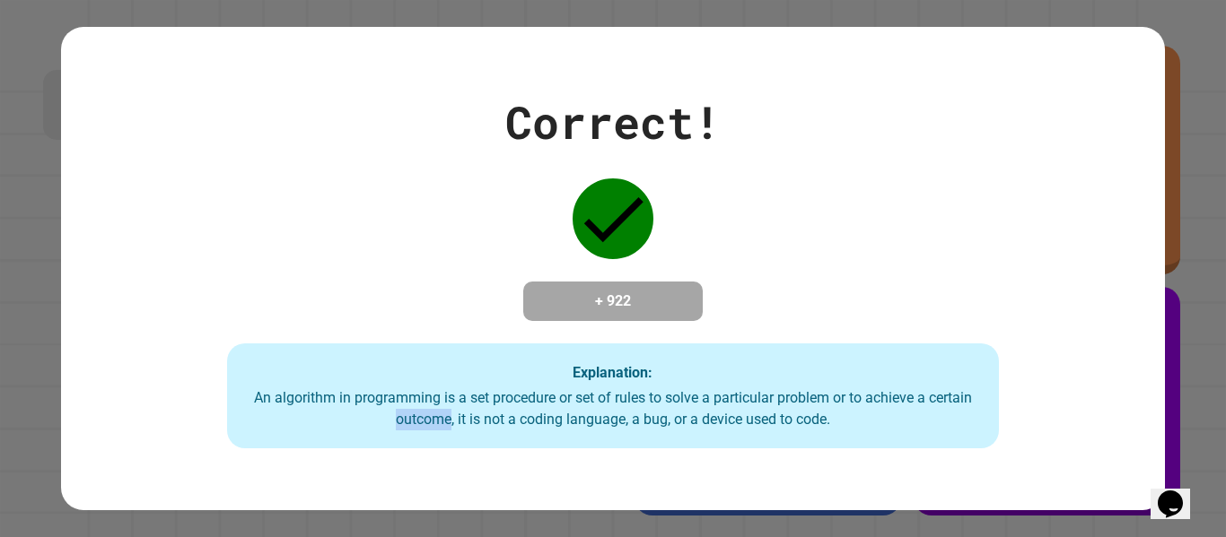
click at [428, 418] on div "An algorithm in programming is a set procedure or set of rules to solve a parti…" at bounding box center [613, 409] width 737 height 43
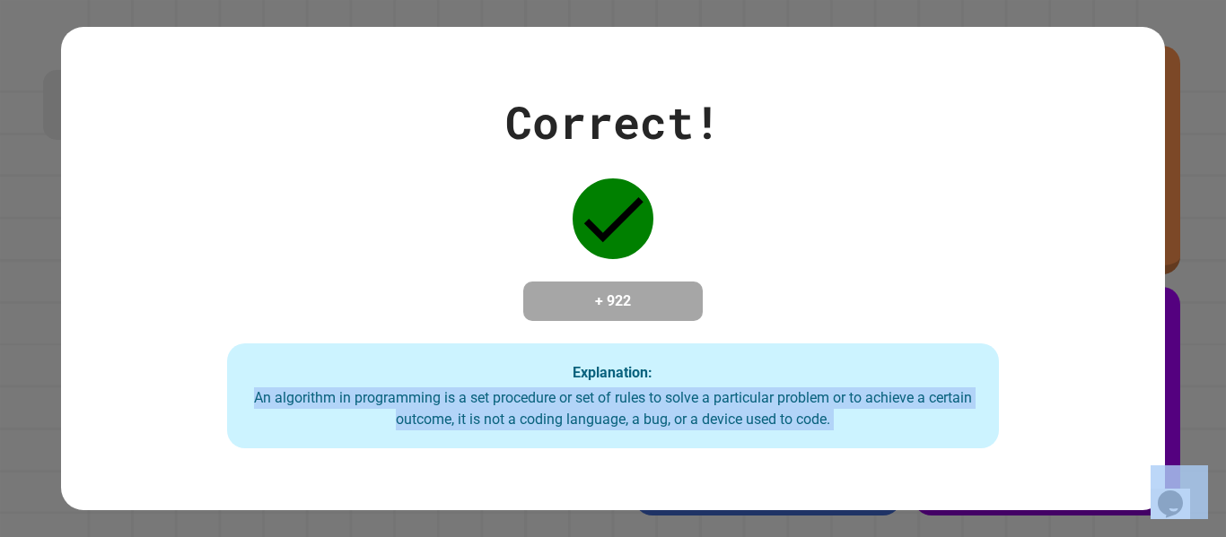
click at [428, 418] on div "An algorithm in programming is a set procedure or set of rules to solve a parti…" at bounding box center [613, 409] width 737 height 43
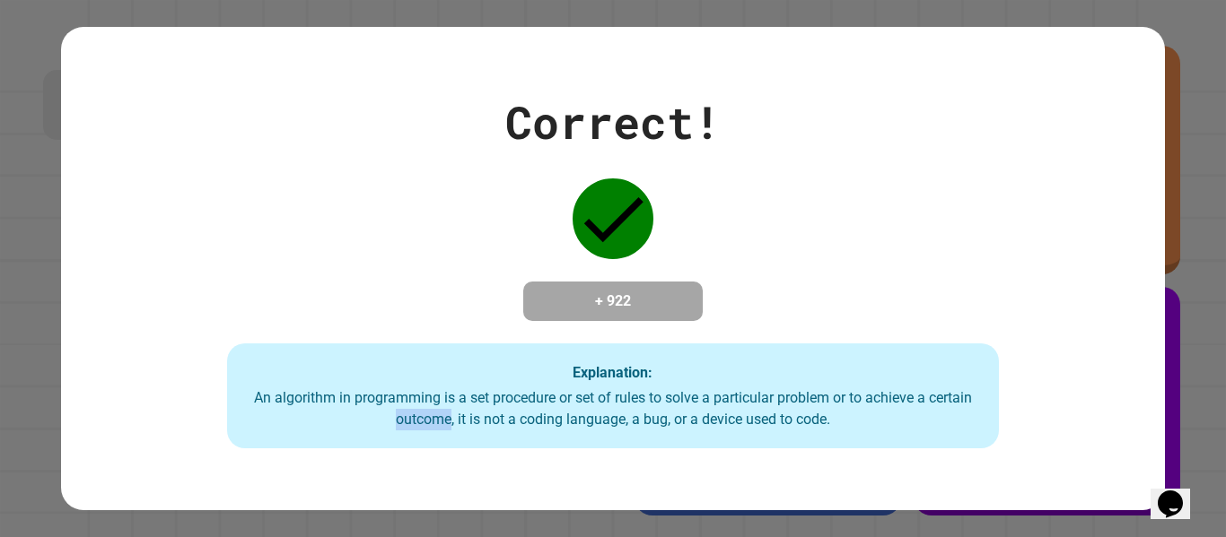
click at [428, 418] on div "An algorithm in programming is a set procedure or set of rules to solve a parti…" at bounding box center [613, 409] width 737 height 43
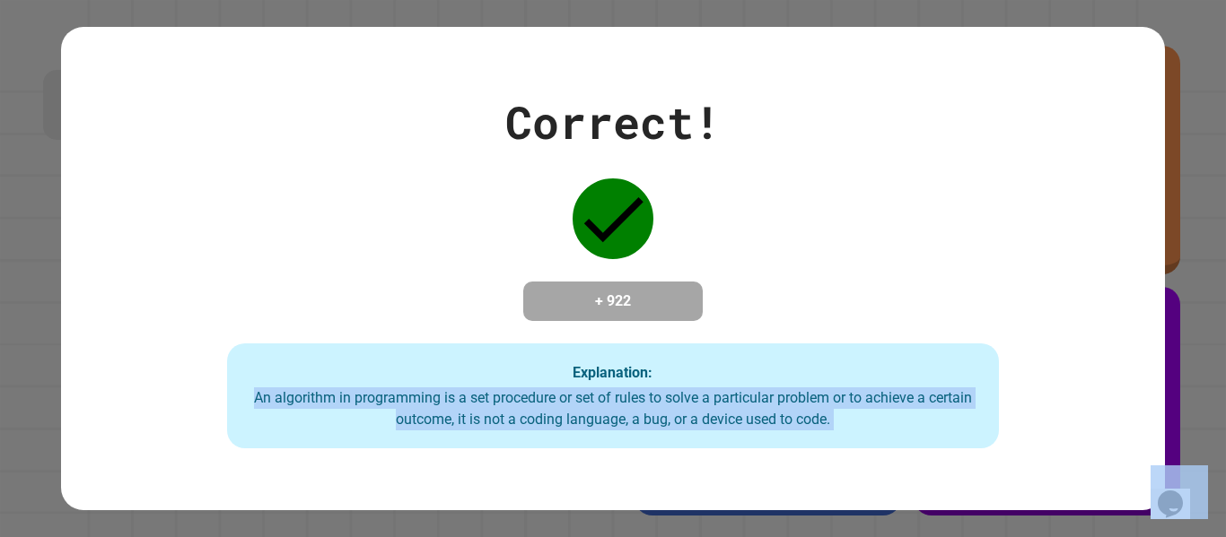
click at [428, 418] on div "An algorithm in programming is a set procedure or set of rules to solve a parti…" at bounding box center [613, 409] width 737 height 43
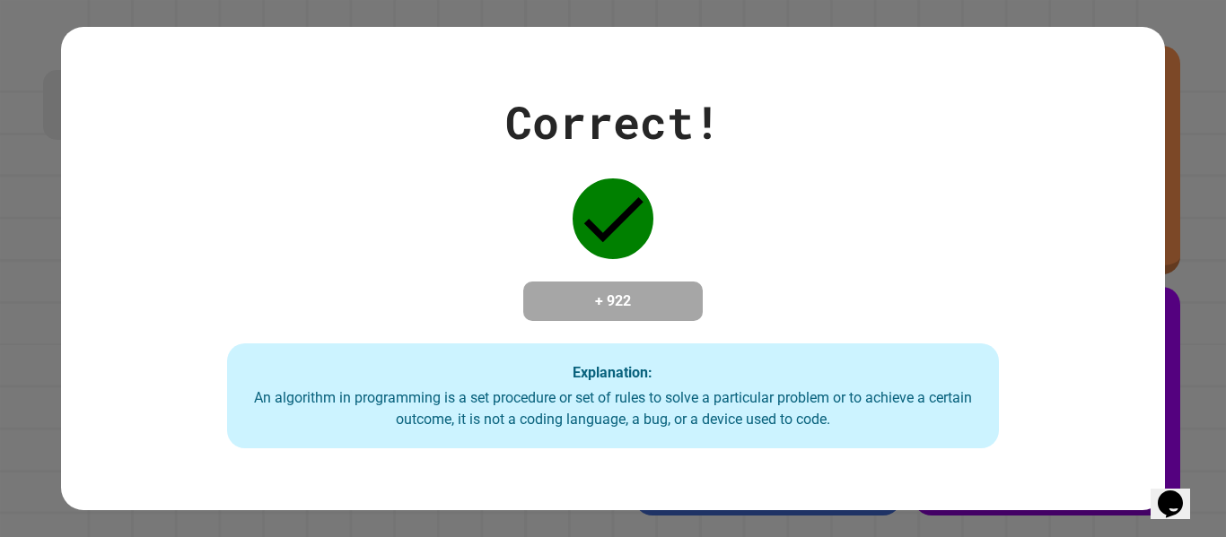
click at [428, 418] on div "An algorithm in programming is a set procedure or set of rules to solve a parti…" at bounding box center [613, 409] width 737 height 43
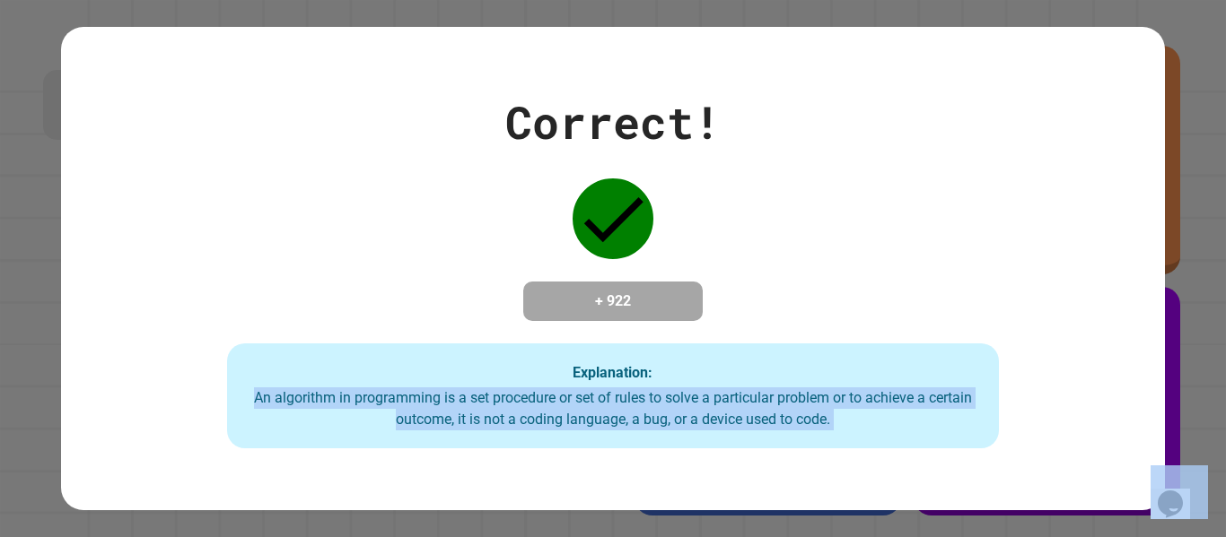
click at [428, 418] on div "An algorithm in programming is a set procedure or set of rules to solve a parti…" at bounding box center [613, 409] width 737 height 43
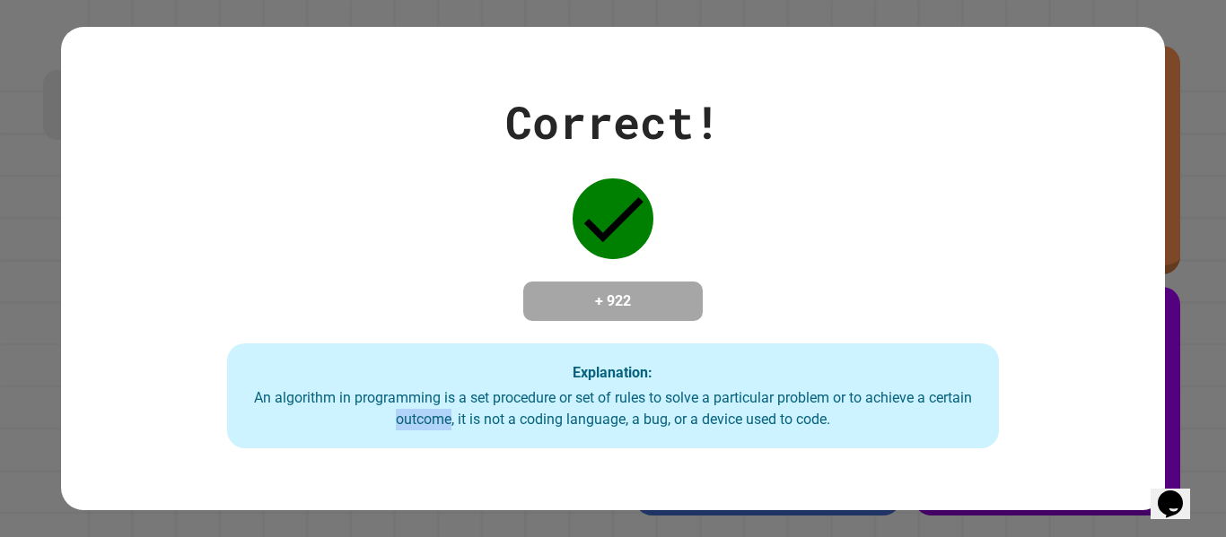
click at [428, 418] on div "An algorithm in programming is a set procedure or set of rules to solve a parti…" at bounding box center [613, 409] width 737 height 43
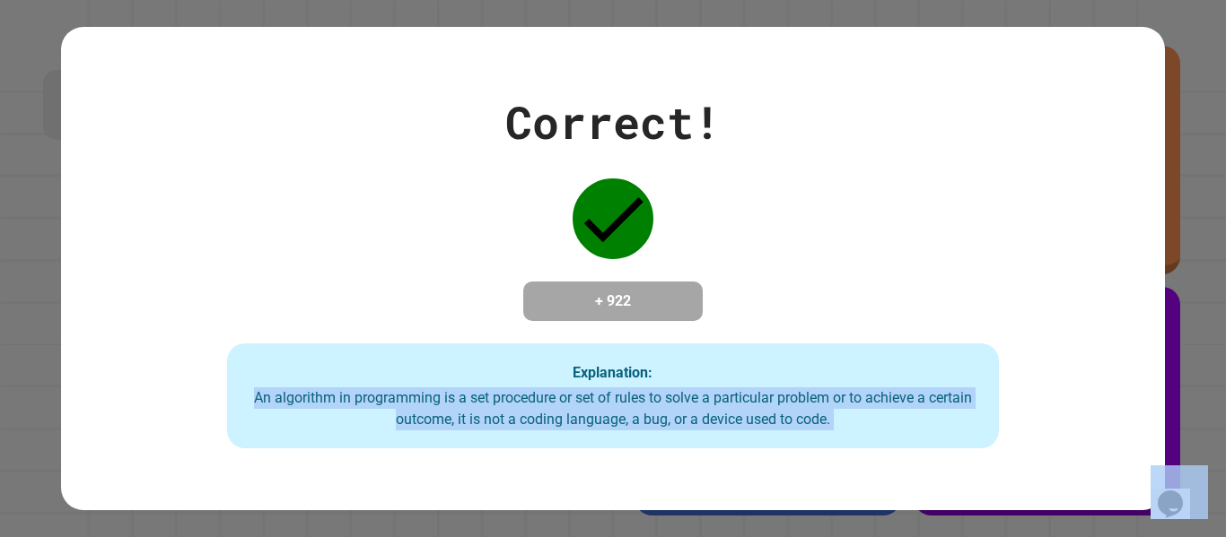
click at [428, 418] on div "An algorithm in programming is a set procedure or set of rules to solve a parti…" at bounding box center [613, 409] width 737 height 43
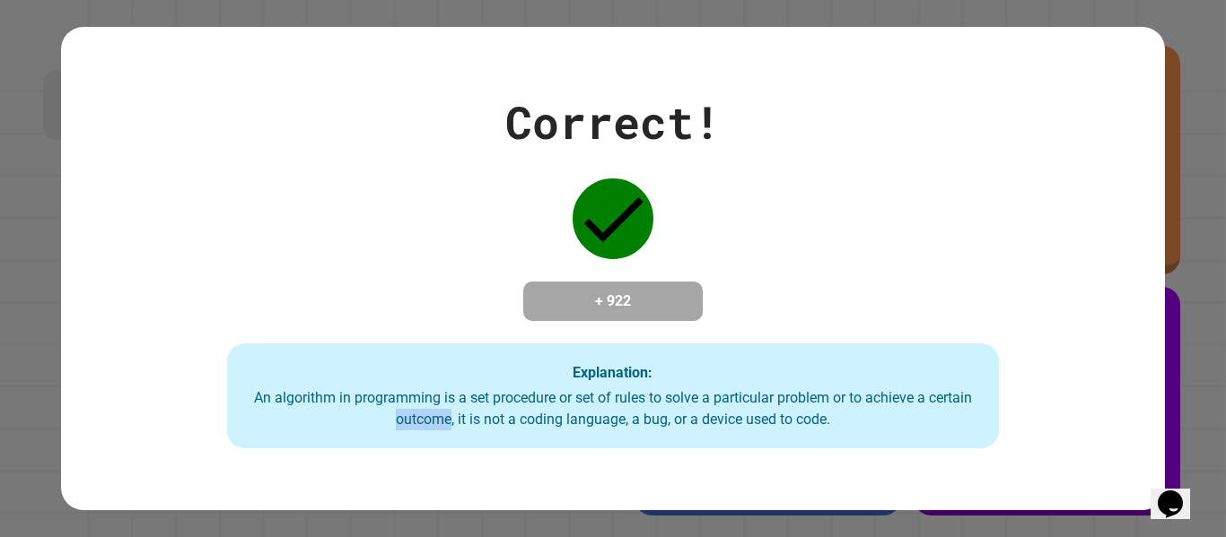
click at [428, 418] on div "An algorithm in programming is a set procedure or set of rules to solve a parti…" at bounding box center [613, 409] width 737 height 43
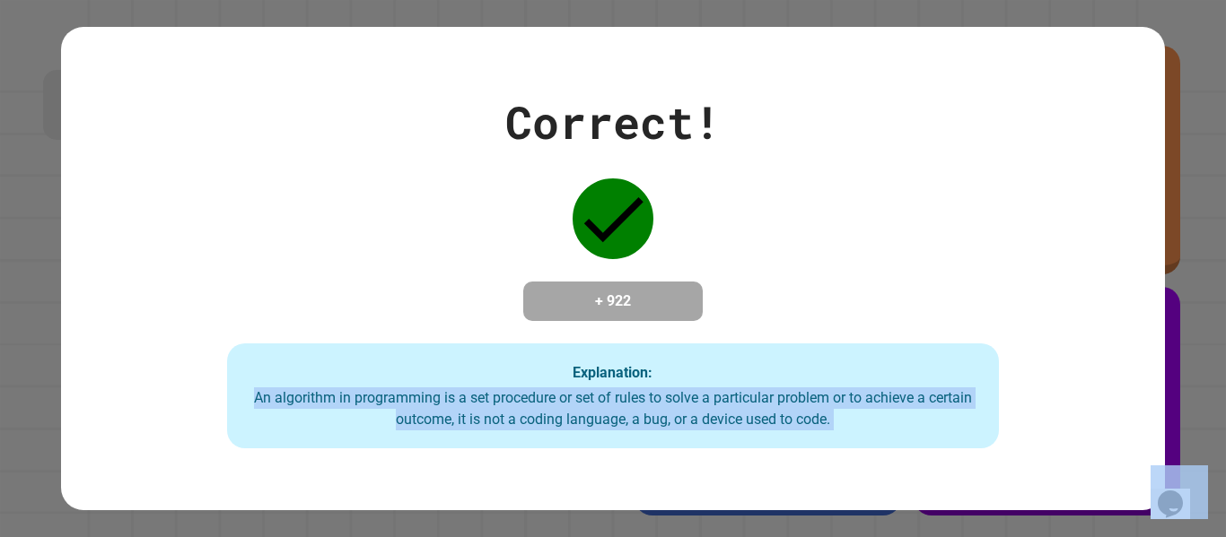
click at [428, 418] on div "An algorithm in programming is a set procedure or set of rules to solve a parti…" at bounding box center [613, 409] width 737 height 43
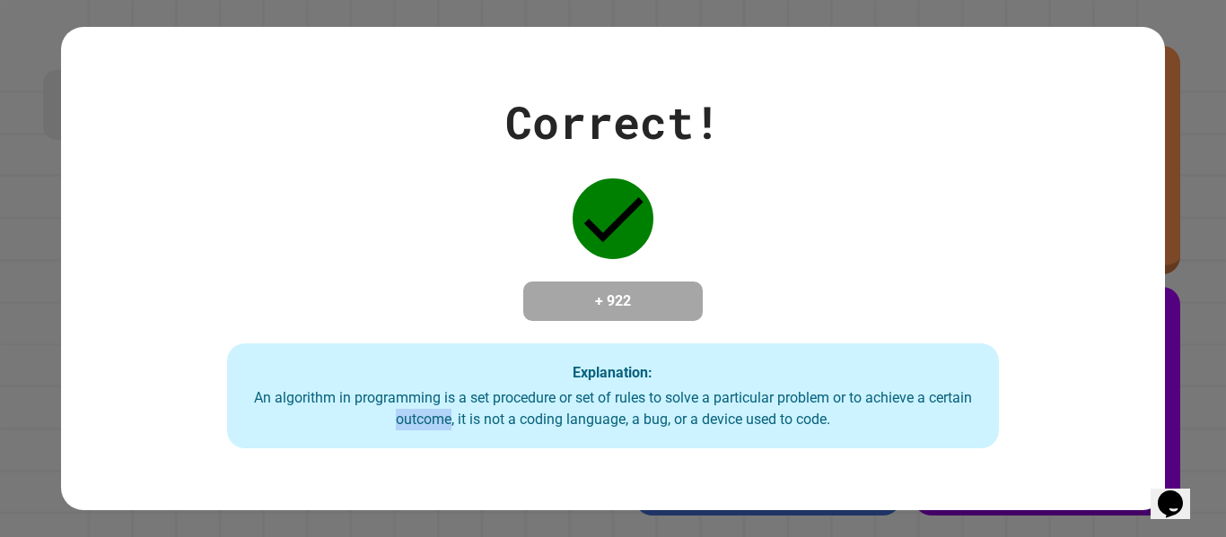
click at [428, 418] on div "An algorithm in programming is a set procedure or set of rules to solve a parti…" at bounding box center [613, 409] width 737 height 43
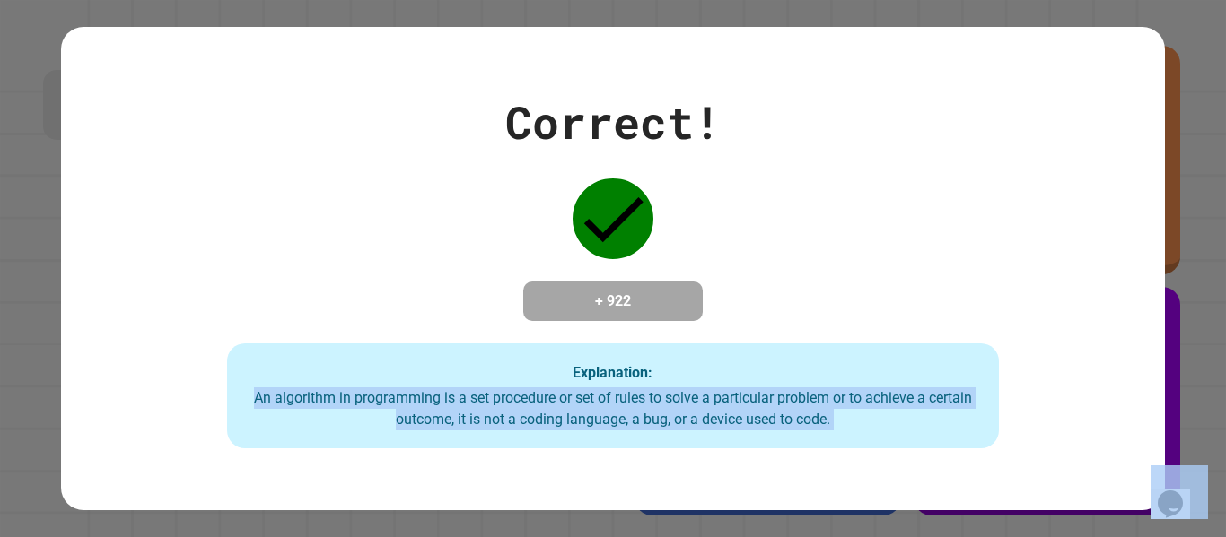
click at [428, 418] on div "An algorithm in programming is a set procedure or set of rules to solve a parti…" at bounding box center [613, 409] width 737 height 43
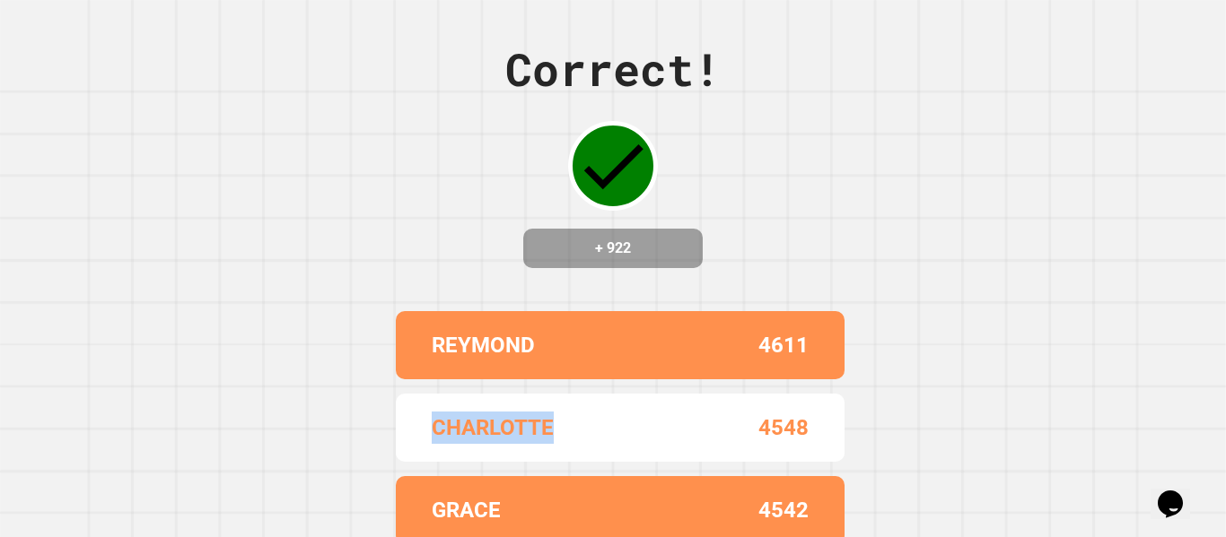
click at [428, 418] on div "CHARLOTTE 4548" at bounding box center [620, 428] width 449 height 68
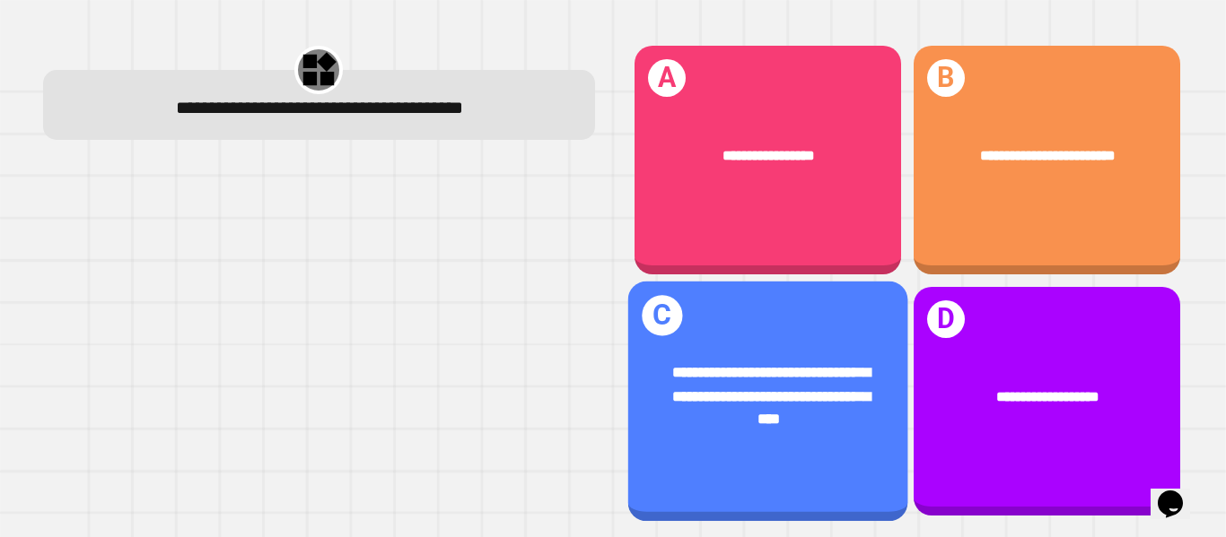
click at [747, 415] on span "**********" at bounding box center [771, 396] width 198 height 60
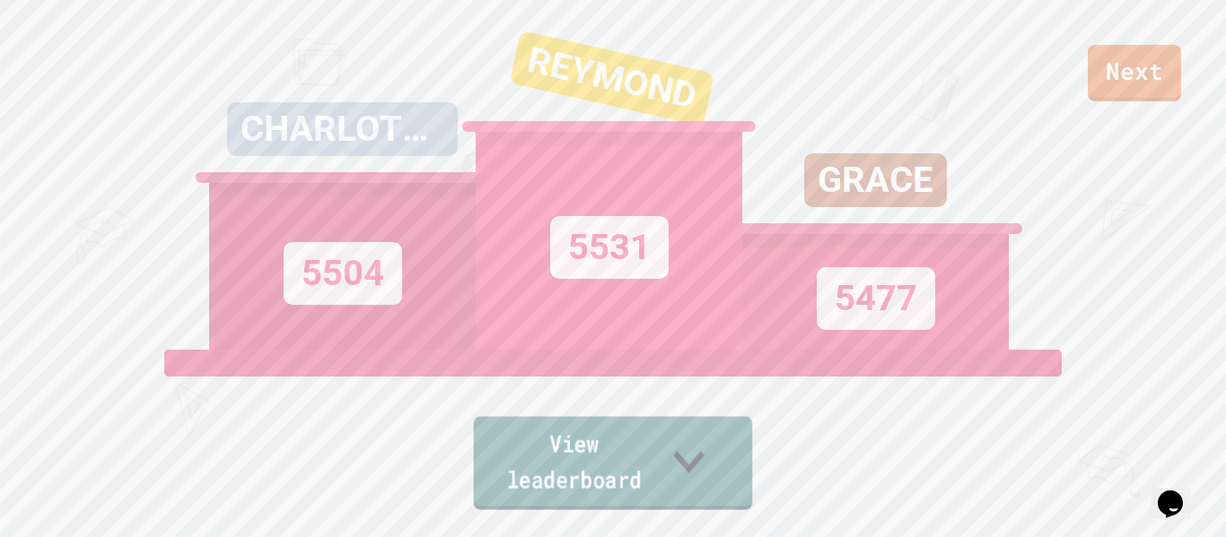
click at [646, 476] on link "View leaderboard" at bounding box center [613, 463] width 279 height 93
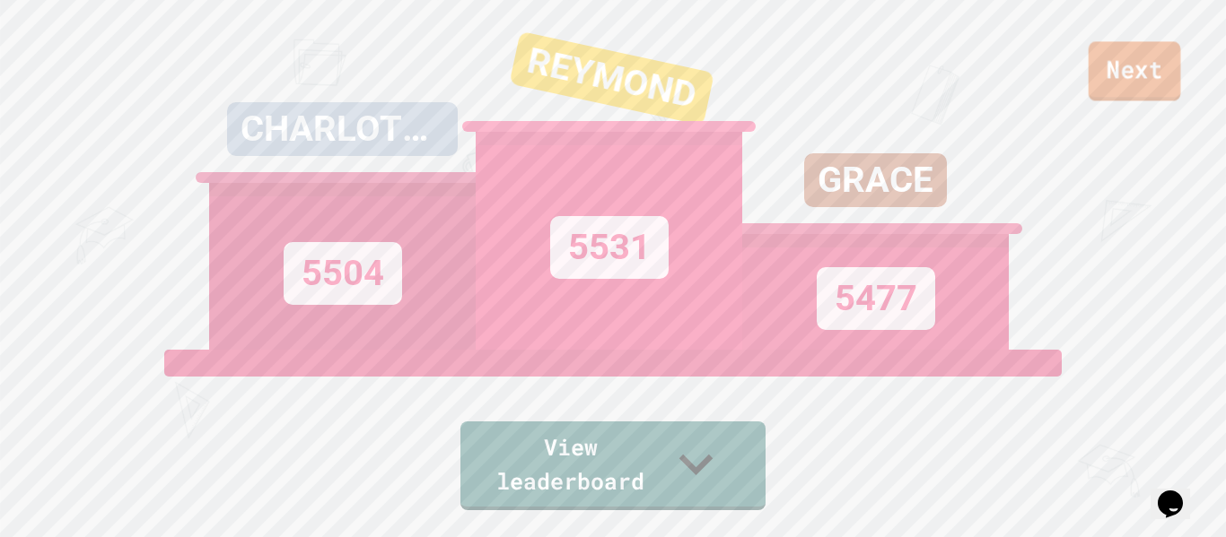
click at [1122, 96] on link "Next" at bounding box center [1134, 70] width 92 height 59
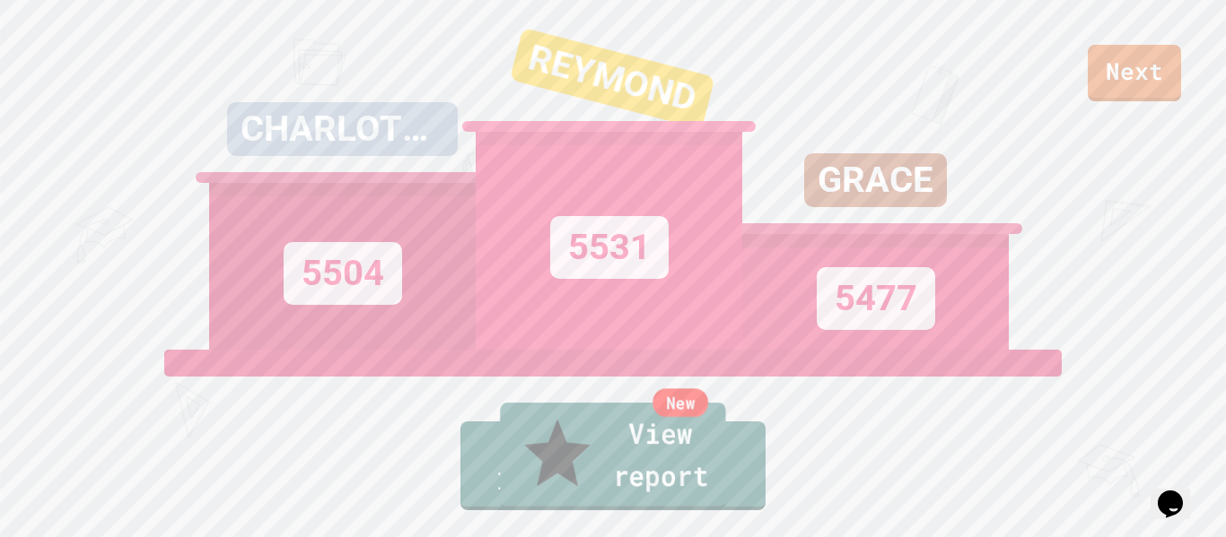
click at [689, 467] on link "New View report" at bounding box center [612, 457] width 225 height 108
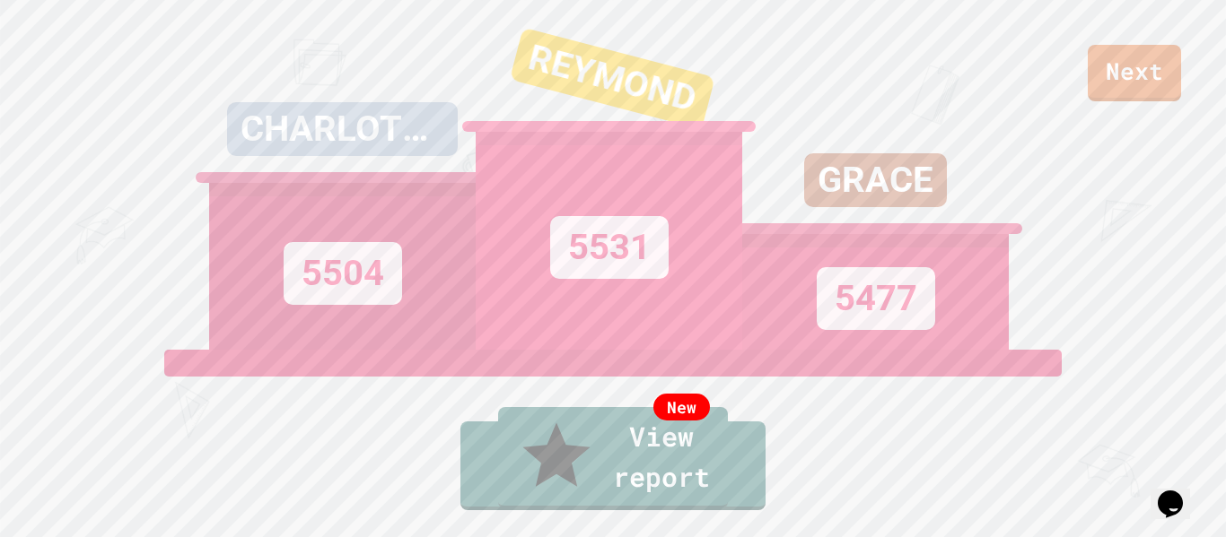
drag, startPoint x: 249, startPoint y: 308, endPoint x: 509, endPoint y: 312, distance: 259.3
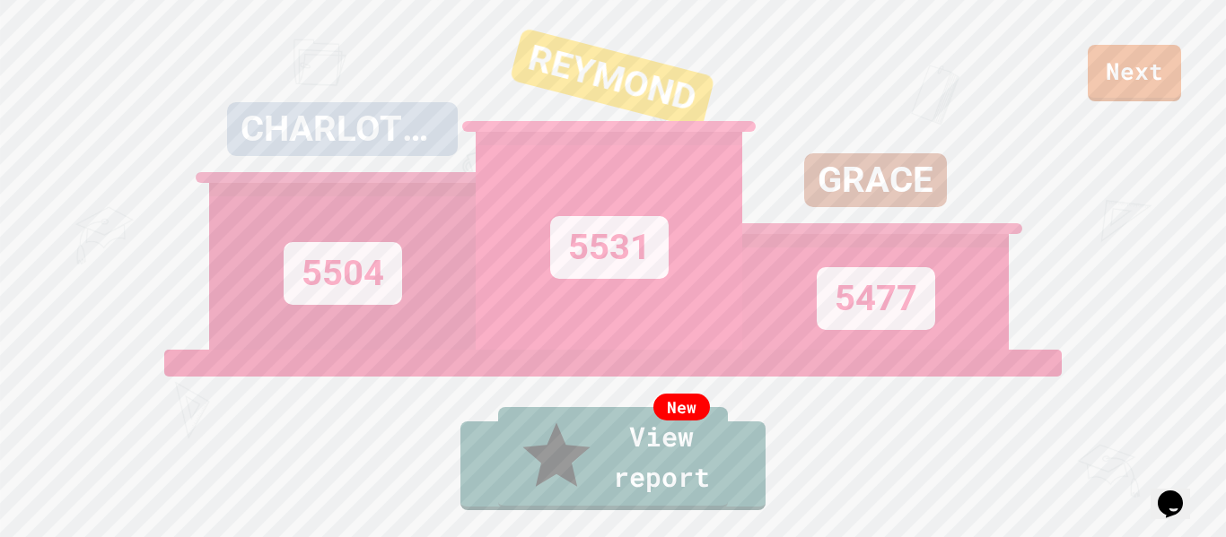
drag, startPoint x: 950, startPoint y: 389, endPoint x: 914, endPoint y: 231, distance: 162.8
